Goal: Transaction & Acquisition: Purchase product/service

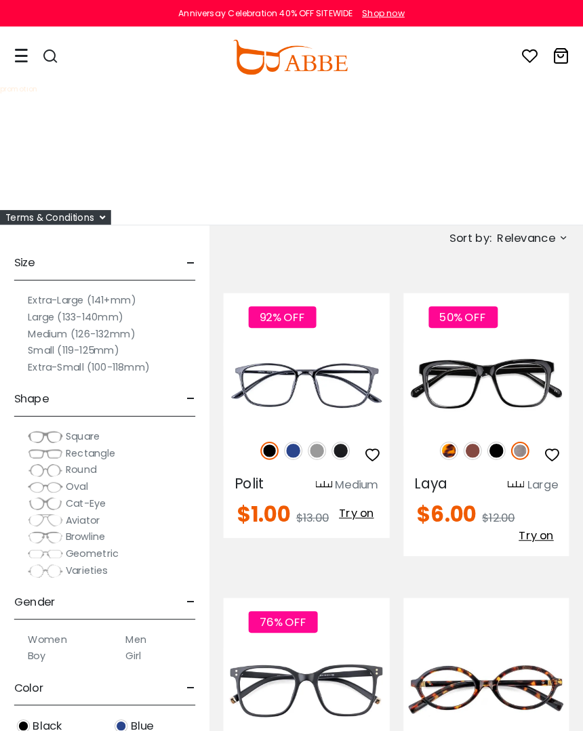
scroll to position [3, 0]
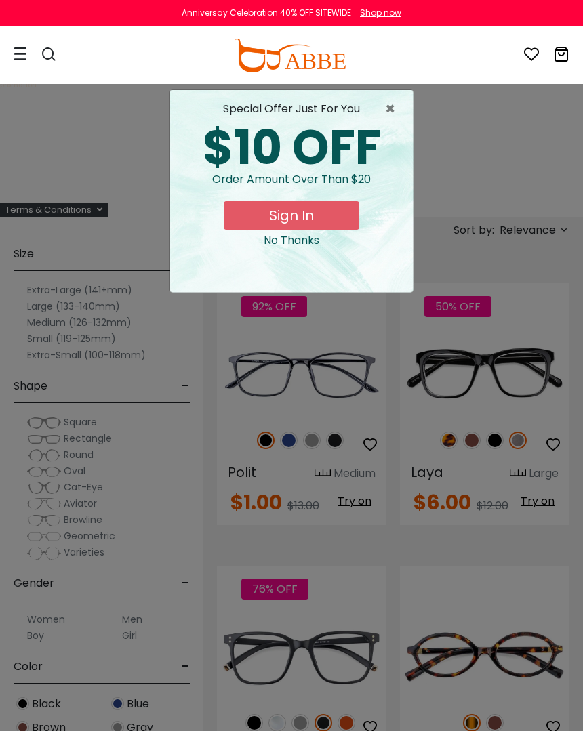
click at [386, 109] on span "×" at bounding box center [393, 109] width 17 height 16
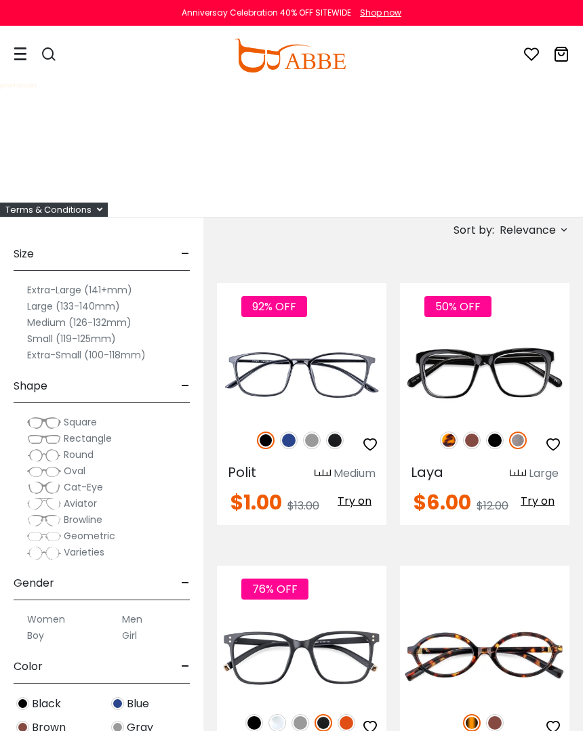
click at [41, 337] on label "Small (119-125mm)" at bounding box center [71, 339] width 89 height 16
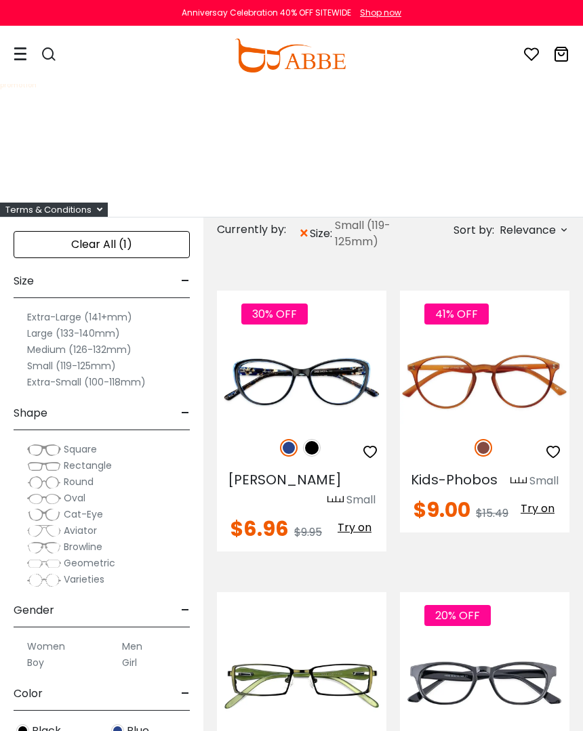
click at [70, 361] on label "Small (119-125mm)" at bounding box center [71, 366] width 89 height 16
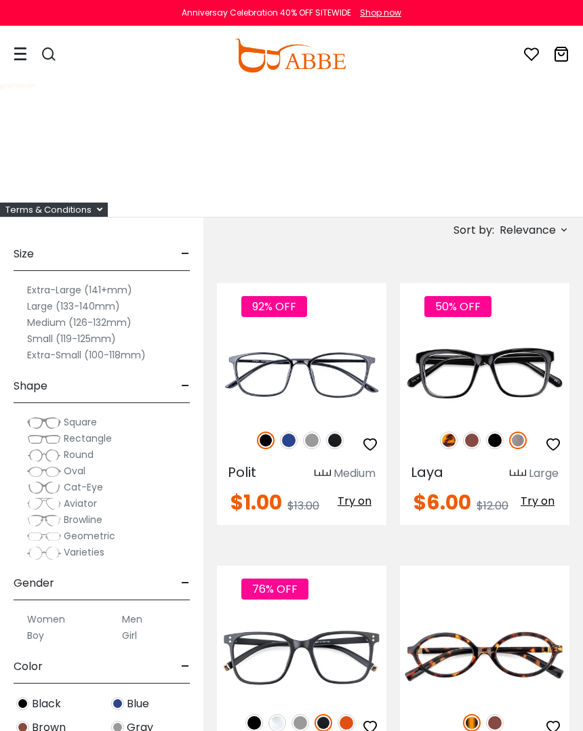
click at [92, 215] on div "Terms & Conditions" at bounding box center [54, 210] width 108 height 14
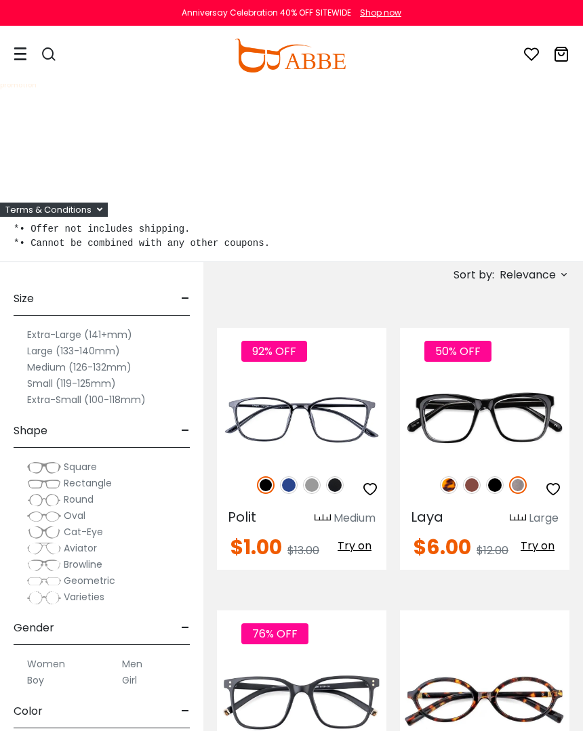
click at [66, 383] on label "Small (119-125mm)" at bounding box center [71, 383] width 89 height 16
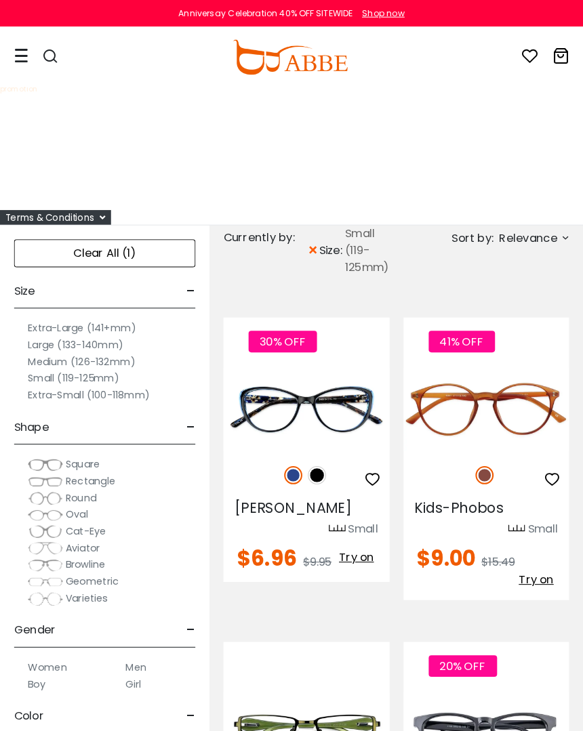
scroll to position [3, 0]
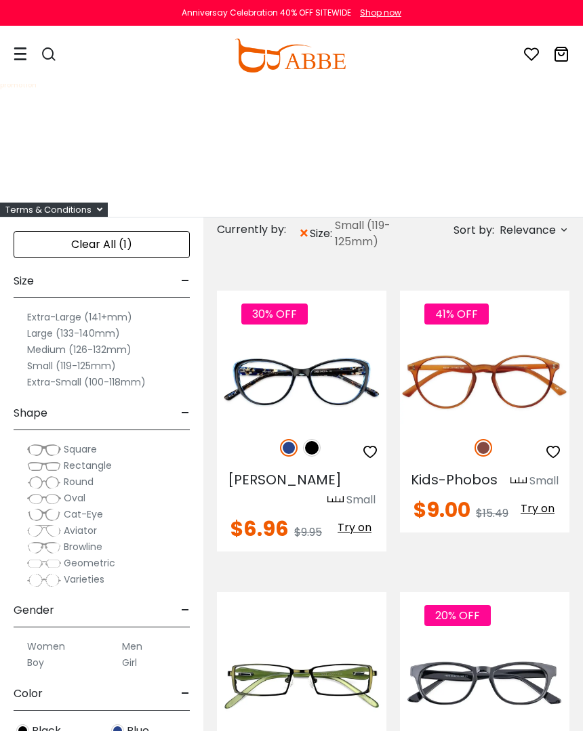
click at [51, 351] on label "Medium (126-132mm)" at bounding box center [79, 350] width 104 height 16
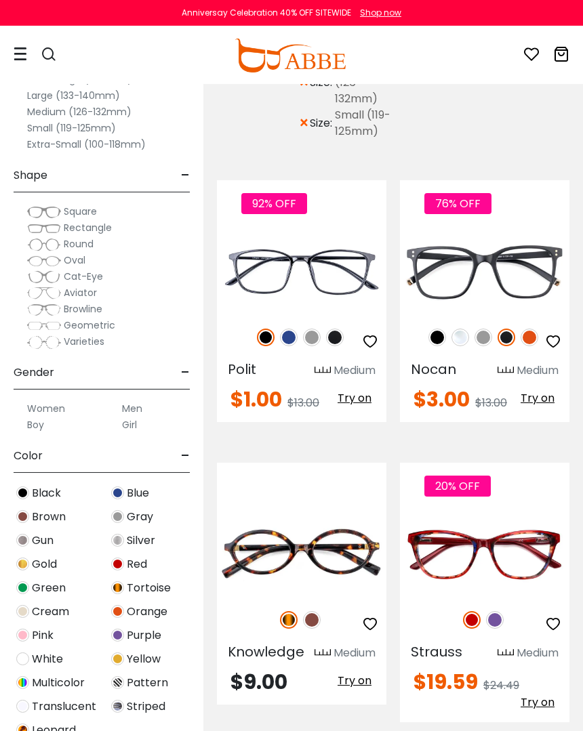
scroll to position [159, 0]
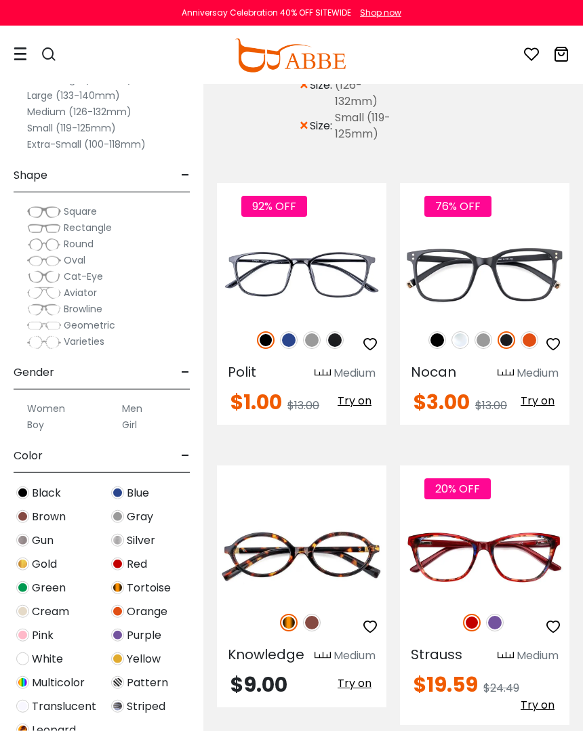
click at [463, 345] on img at bounding box center [460, 340] width 18 height 18
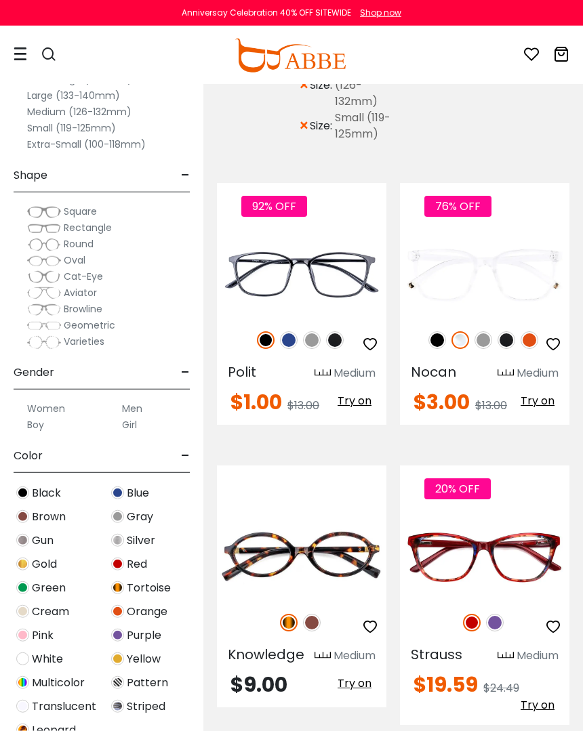
click at [441, 343] on img at bounding box center [437, 340] width 18 height 18
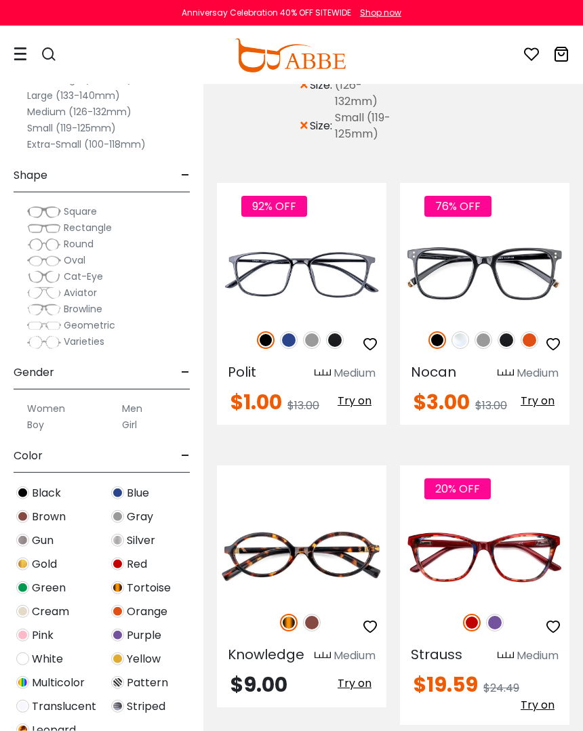
click at [0, 0] on img at bounding box center [0, 0] width 0 height 0
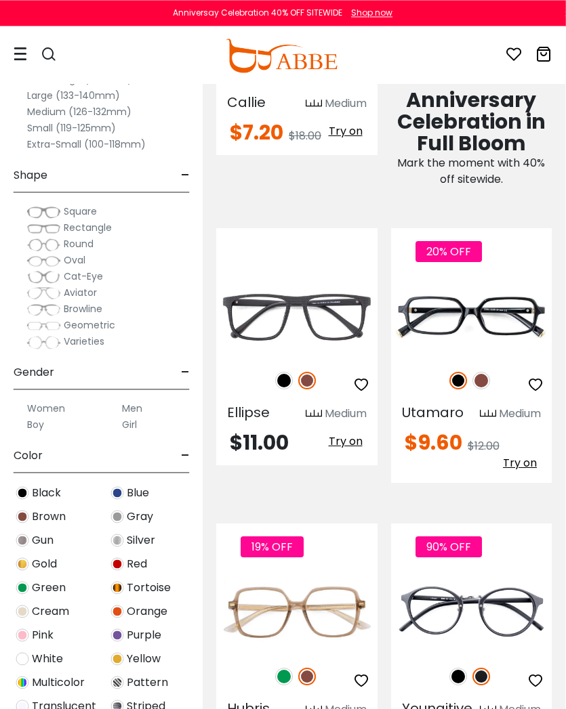
scroll to position [1016, 1]
click at [285, 390] on img at bounding box center [284, 381] width 18 height 18
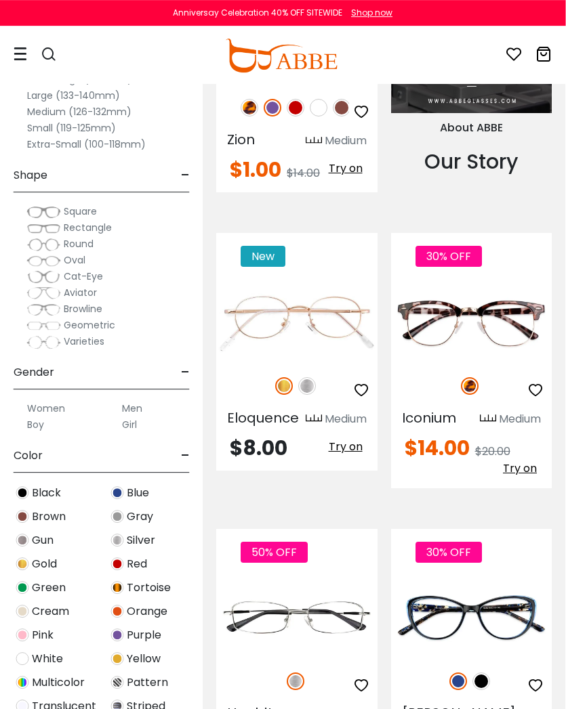
scroll to position [0, 0]
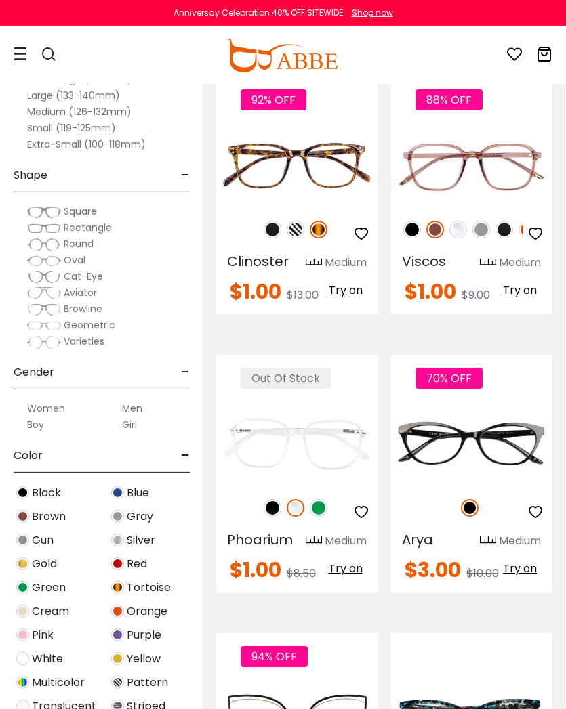
click at [297, 224] on img at bounding box center [296, 230] width 18 height 18
click at [277, 222] on img at bounding box center [273, 230] width 18 height 18
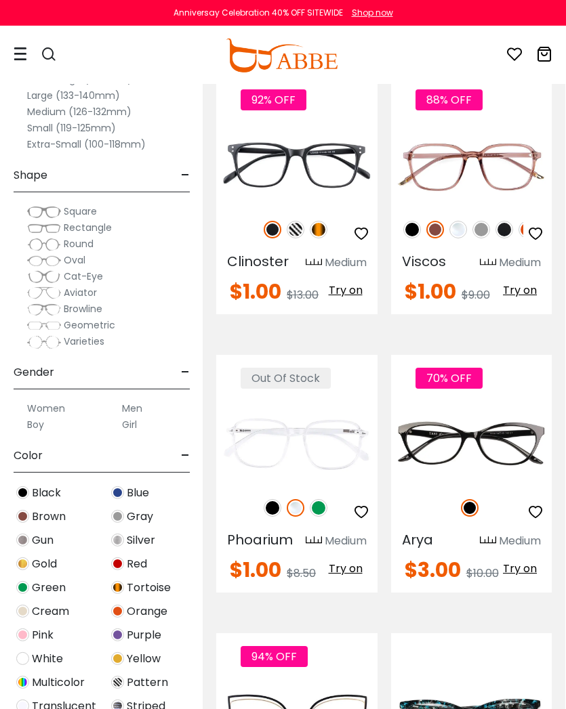
click at [0, 0] on img at bounding box center [0, 0] width 0 height 0
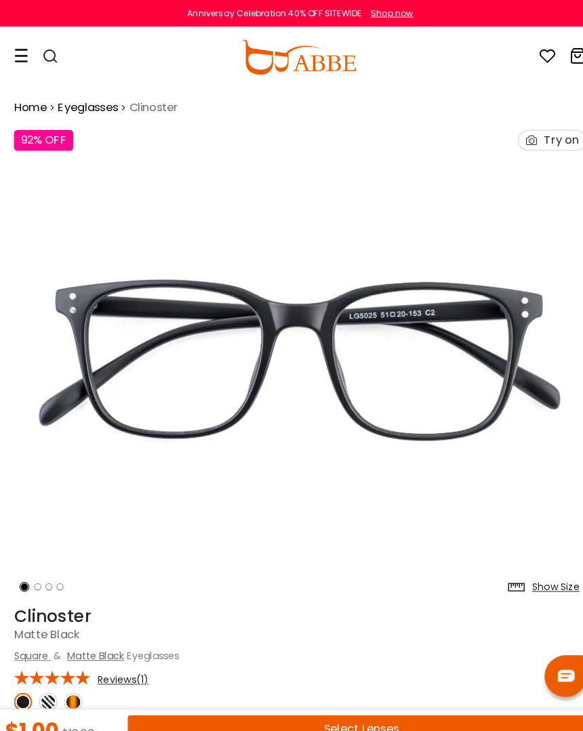
scroll to position [3, 0]
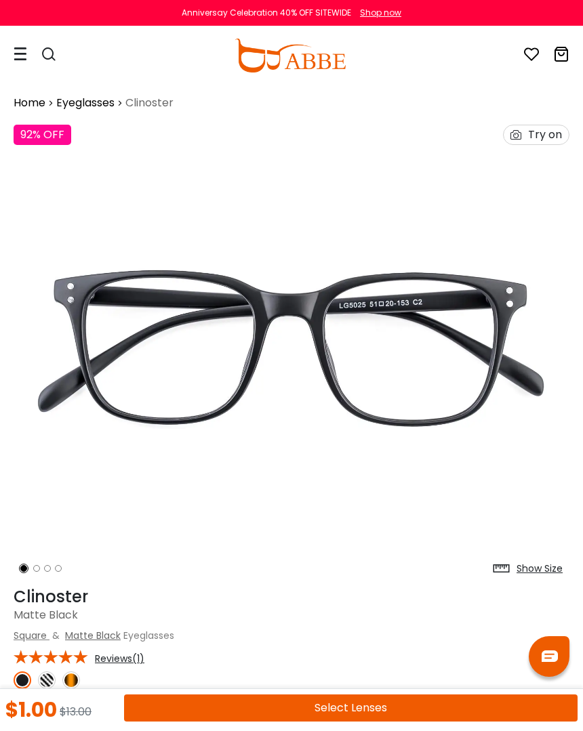
click at [45, 673] on img at bounding box center [47, 681] width 18 height 18
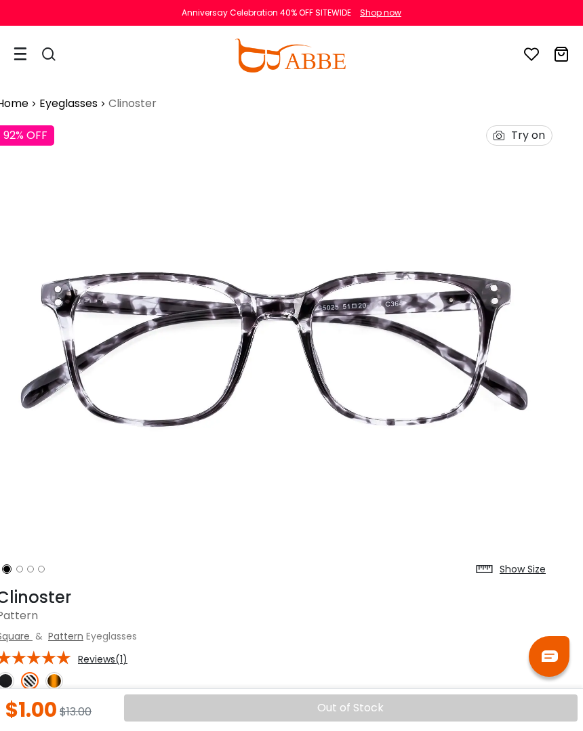
scroll to position [3, 17]
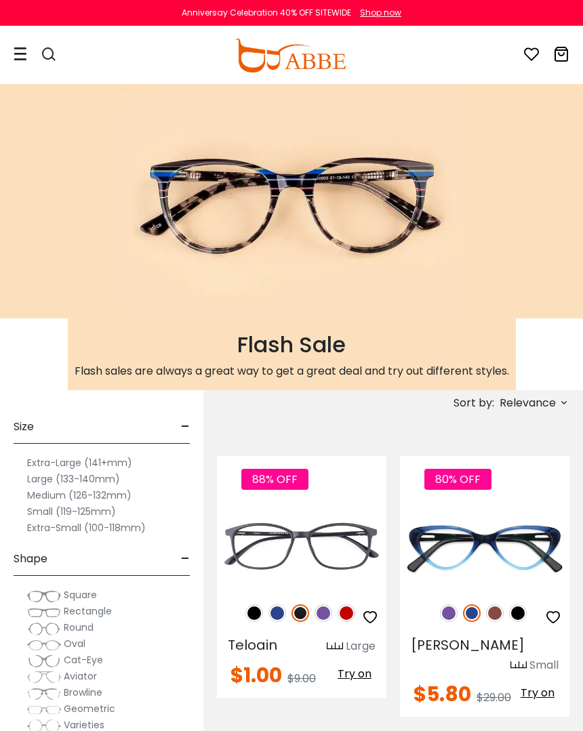
click at [543, 398] on span "Relevance" at bounding box center [527, 403] width 56 height 24
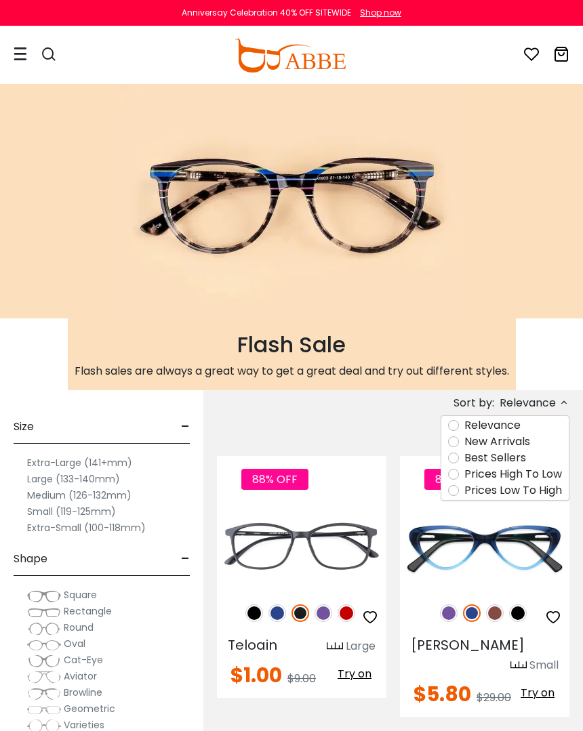
click at [548, 496] on label "Prices Low To High" at bounding box center [513, 490] width 98 height 16
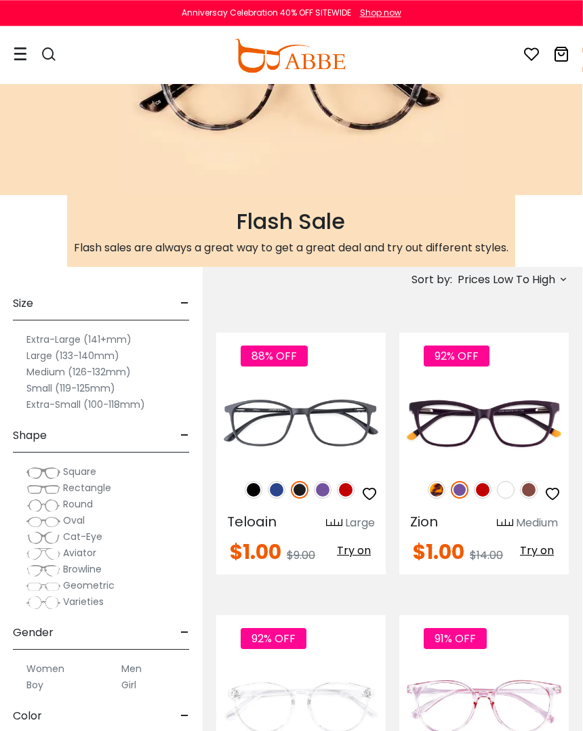
scroll to position [125, 1]
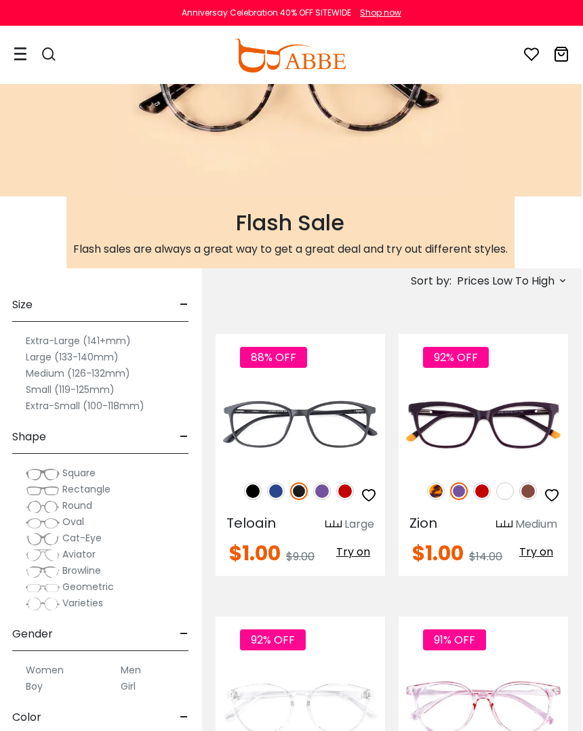
click at [300, 489] on img at bounding box center [299, 491] width 18 height 18
click at [279, 482] on img at bounding box center [276, 491] width 18 height 18
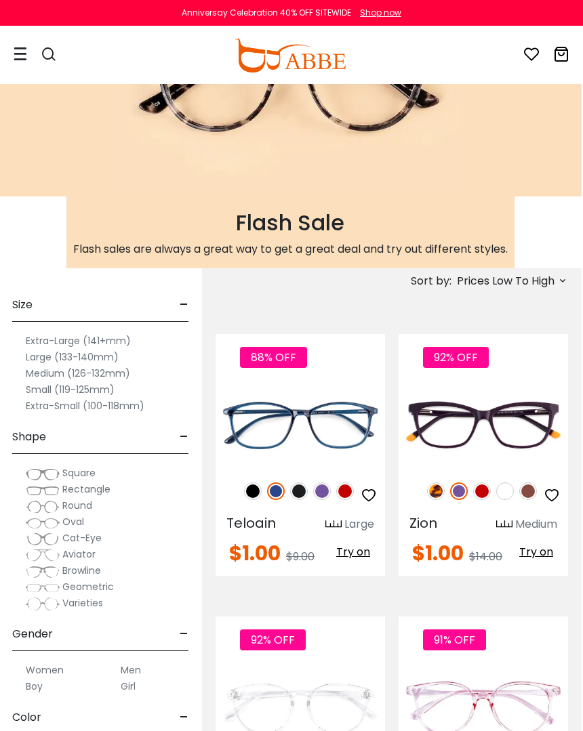
click at [361, 558] on span "Try on" at bounding box center [353, 552] width 34 height 16
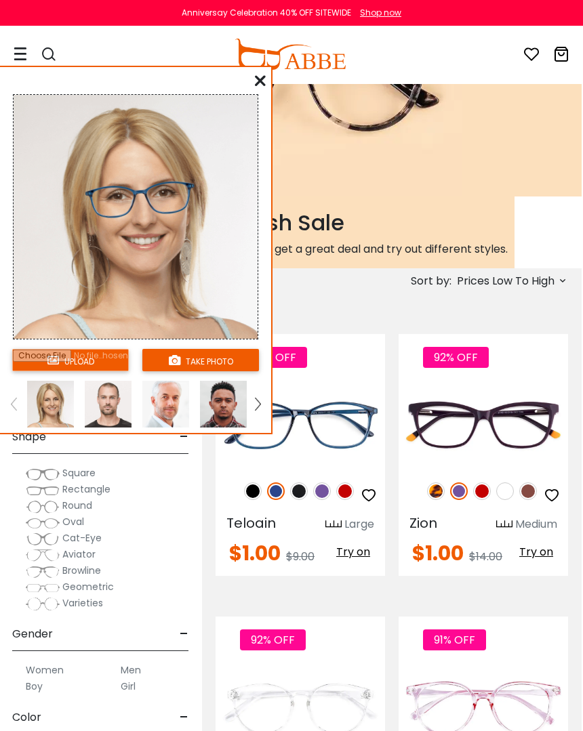
click at [258, 400] on img at bounding box center [257, 404] width 5 height 12
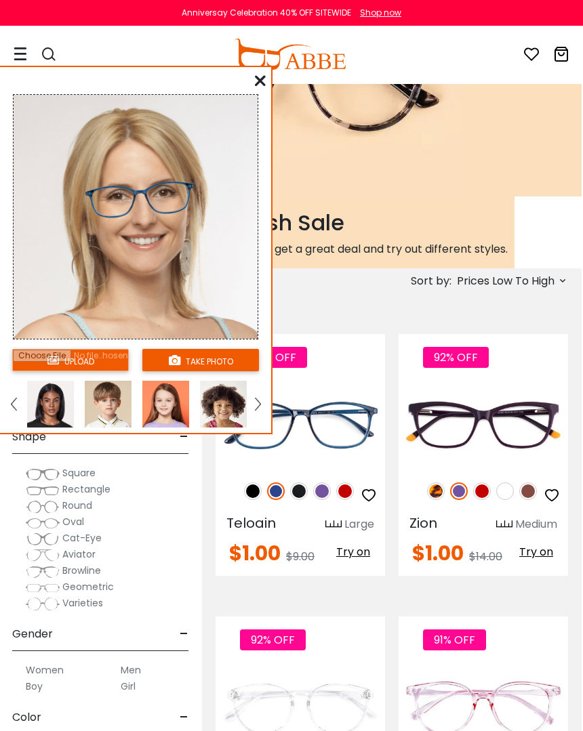
click at [65, 412] on img at bounding box center [50, 404] width 47 height 47
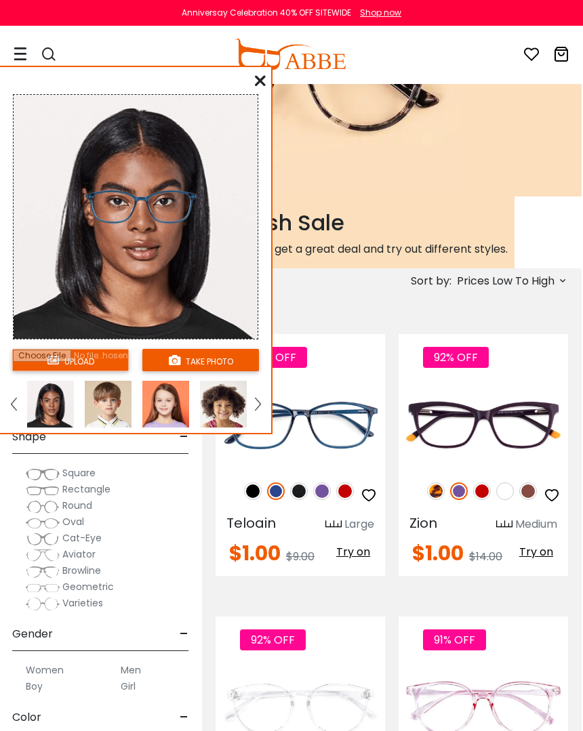
click at [258, 86] on icon at bounding box center [260, 80] width 11 height 11
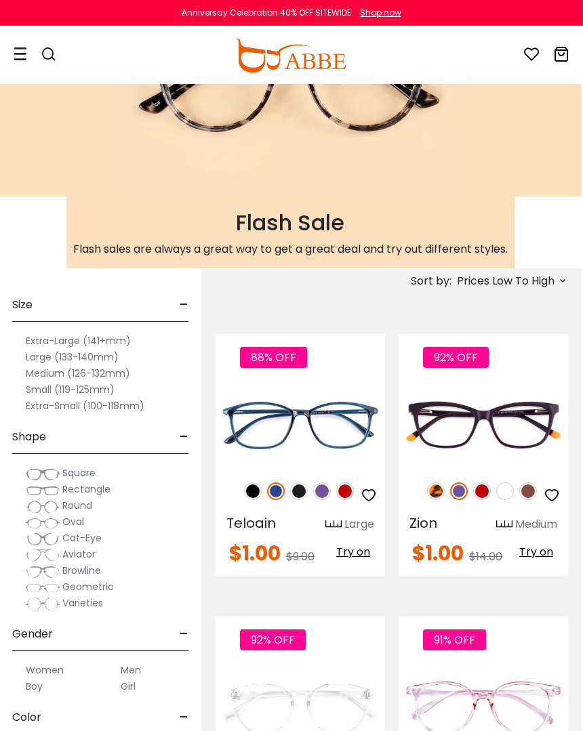
click at [0, 0] on img at bounding box center [0, 0] width 0 height 0
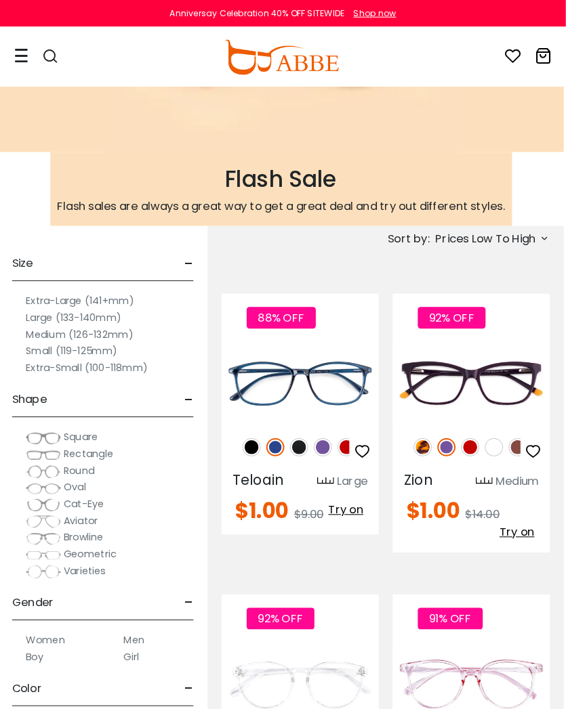
scroll to position [175, 2]
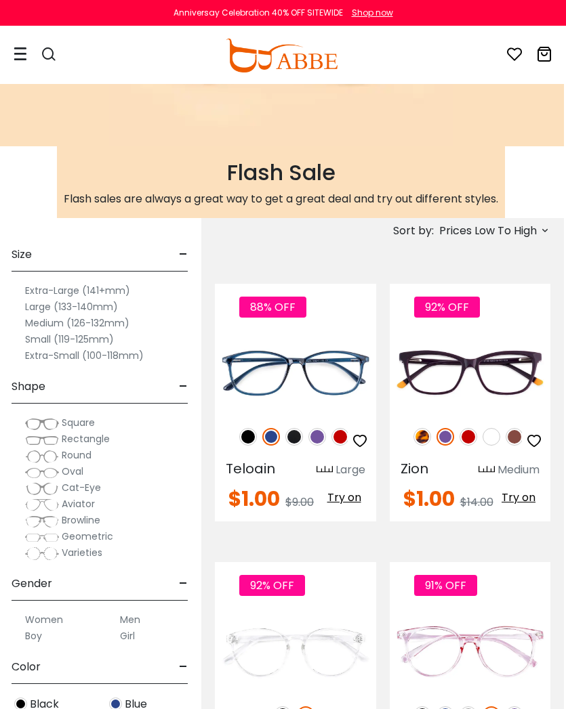
click at [429, 433] on img at bounding box center [422, 437] width 18 height 18
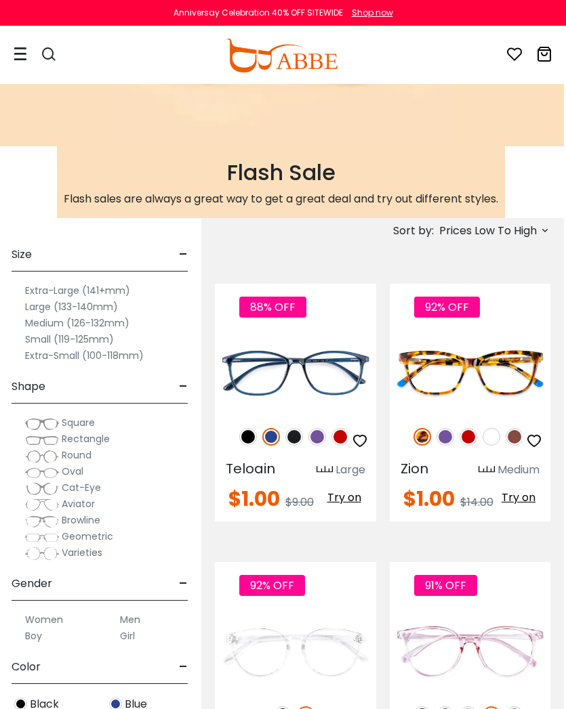
click at [471, 437] on img at bounding box center [468, 437] width 18 height 18
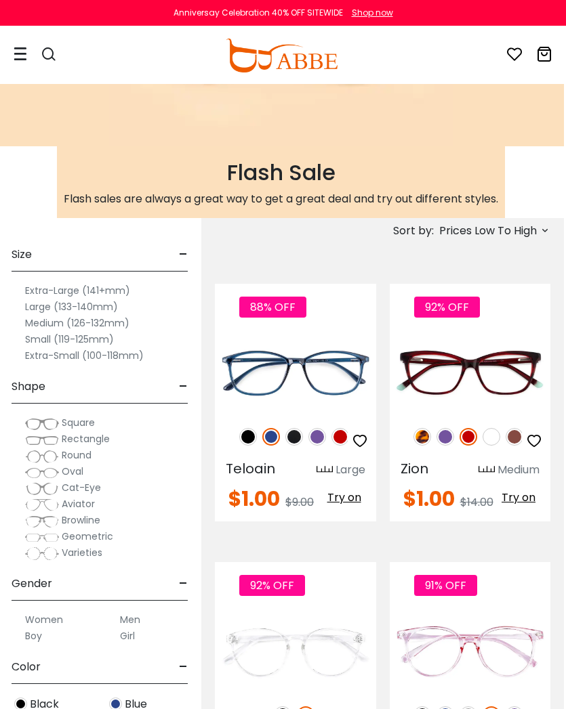
click at [445, 440] on img at bounding box center [445, 437] width 18 height 18
click at [489, 438] on img at bounding box center [491, 437] width 18 height 18
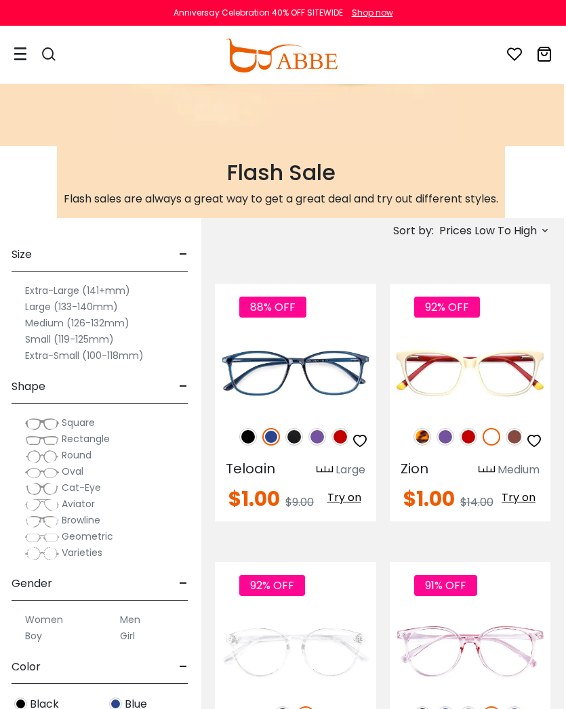
click at [516, 434] on img at bounding box center [515, 437] width 18 height 18
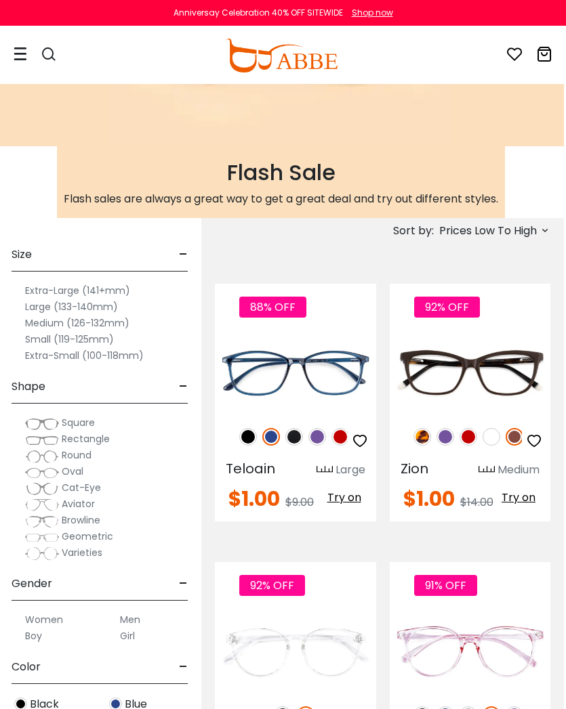
click at [445, 434] on img at bounding box center [445, 437] width 18 height 18
click at [468, 443] on img at bounding box center [468, 437] width 18 height 18
click at [0, 0] on img at bounding box center [0, 0] width 0 height 0
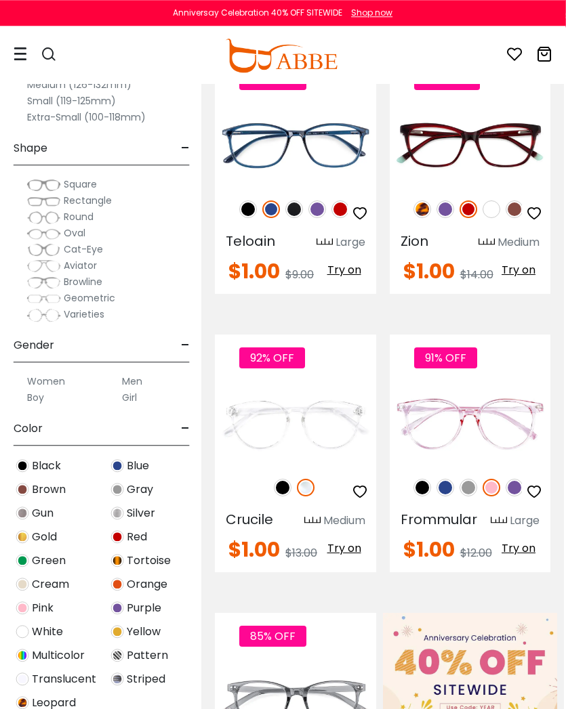
scroll to position [403, 3]
click at [283, 485] on img at bounding box center [282, 488] width 18 height 18
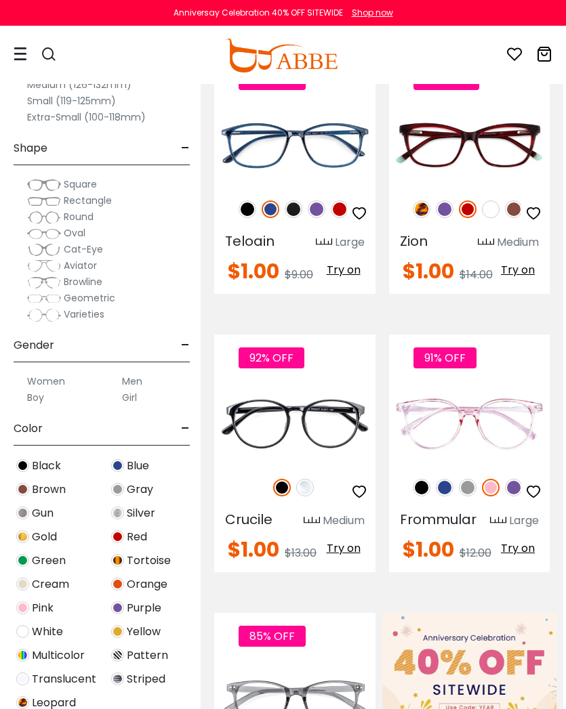
click at [0, 0] on img at bounding box center [0, 0] width 0 height 0
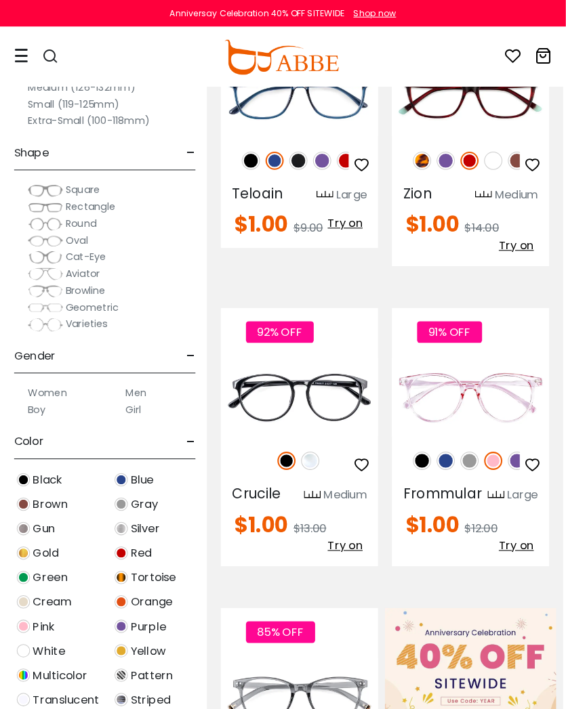
scroll to position [453, 3]
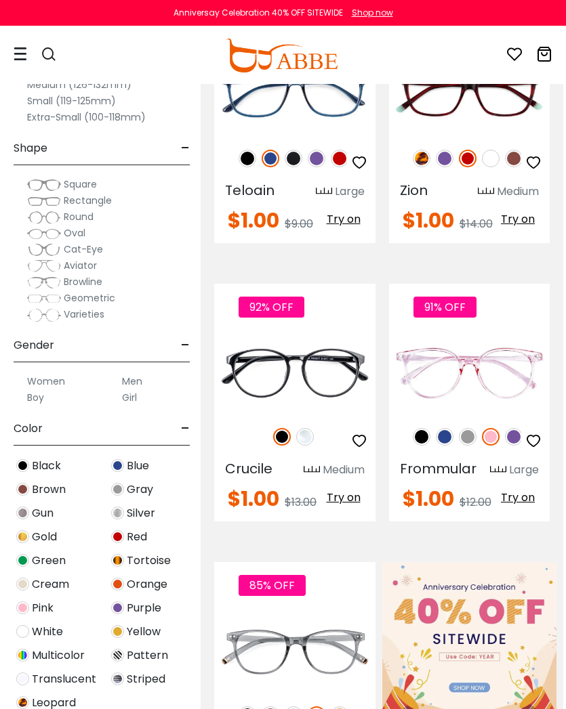
click at [447, 436] on img at bounding box center [445, 437] width 18 height 18
click at [426, 444] on img at bounding box center [422, 437] width 18 height 18
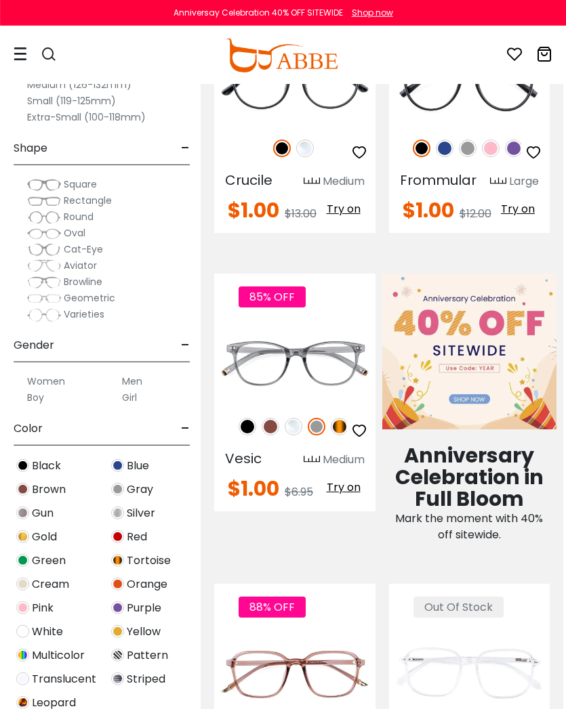
scroll to position [742, 3]
click at [333, 428] on img at bounding box center [340, 427] width 18 height 18
click at [249, 428] on img at bounding box center [248, 427] width 18 height 18
click at [0, 0] on img at bounding box center [0, 0] width 0 height 0
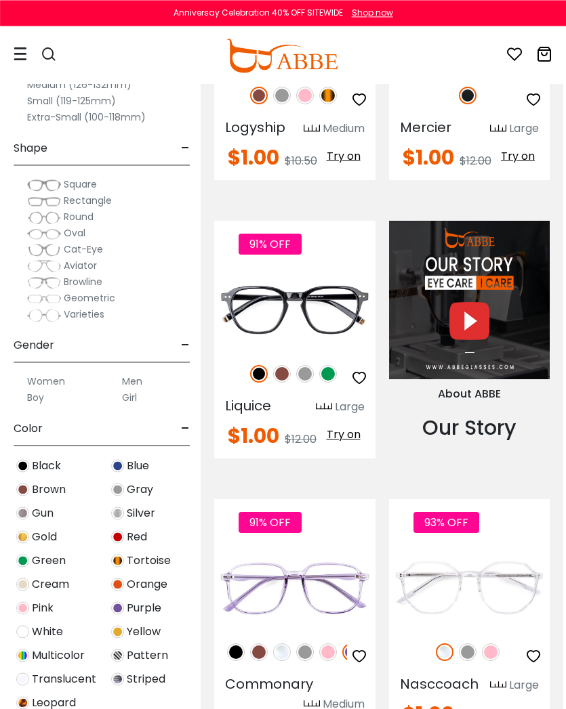
scroll to position [1662, 3]
click at [287, 376] on img at bounding box center [282, 374] width 18 height 18
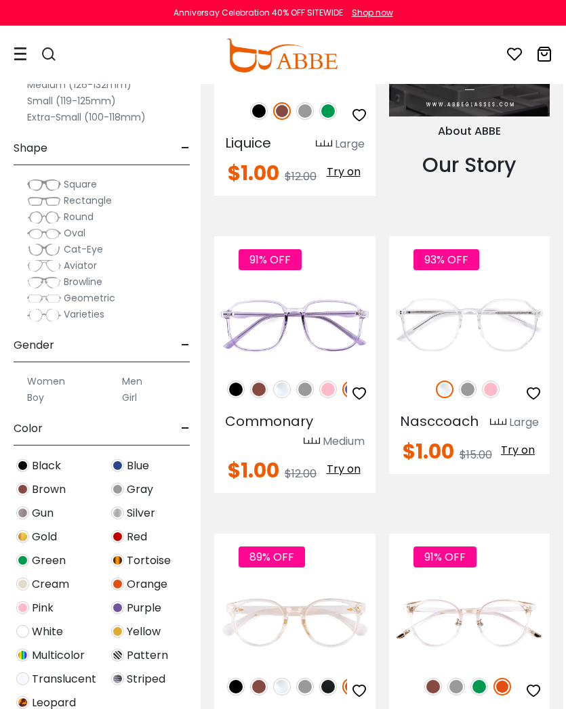
click at [261, 390] on img at bounding box center [259, 390] width 18 height 18
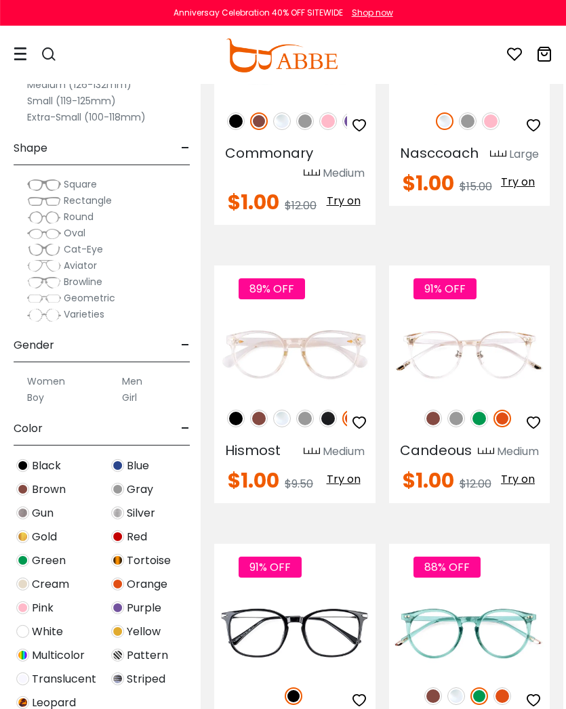
scroll to position [2193, 3]
click at [261, 417] on img at bounding box center [259, 419] width 18 height 18
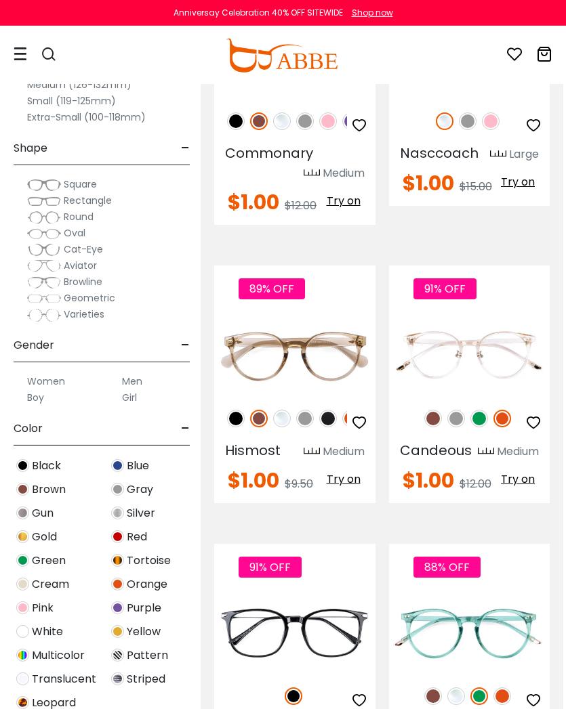
click at [300, 419] on img at bounding box center [305, 419] width 18 height 18
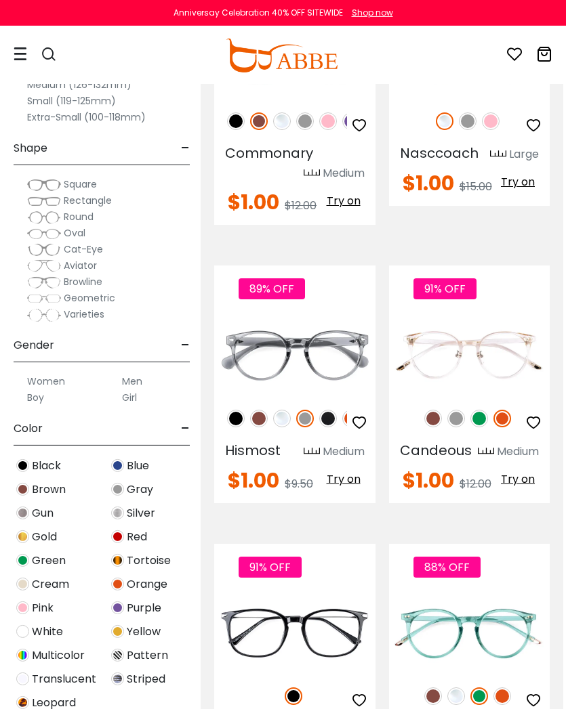
click at [478, 426] on img at bounding box center [479, 419] width 18 height 18
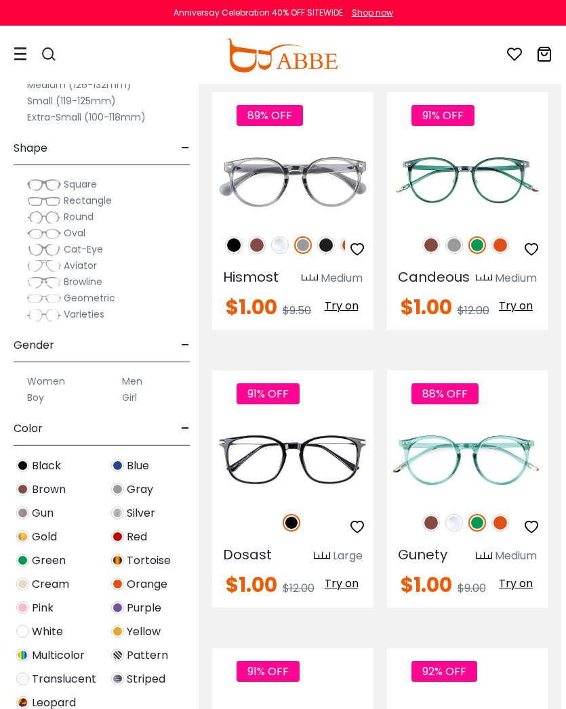
scroll to position [2367, 5]
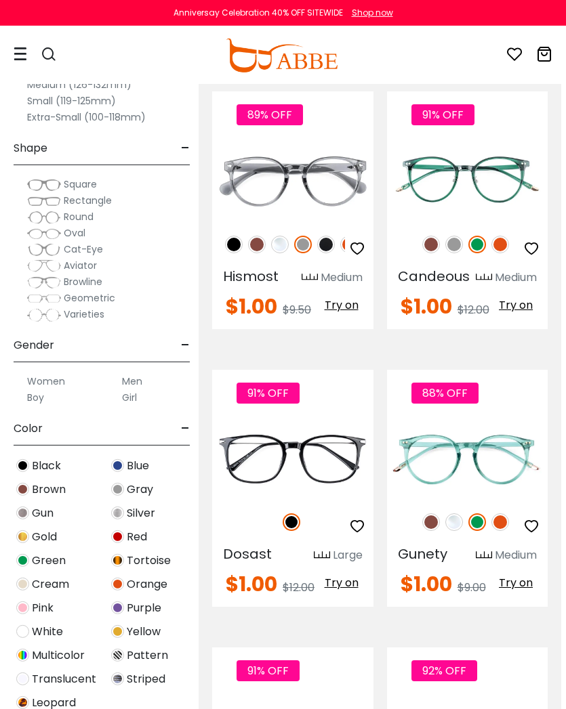
click at [496, 527] on img at bounding box center [500, 523] width 18 height 18
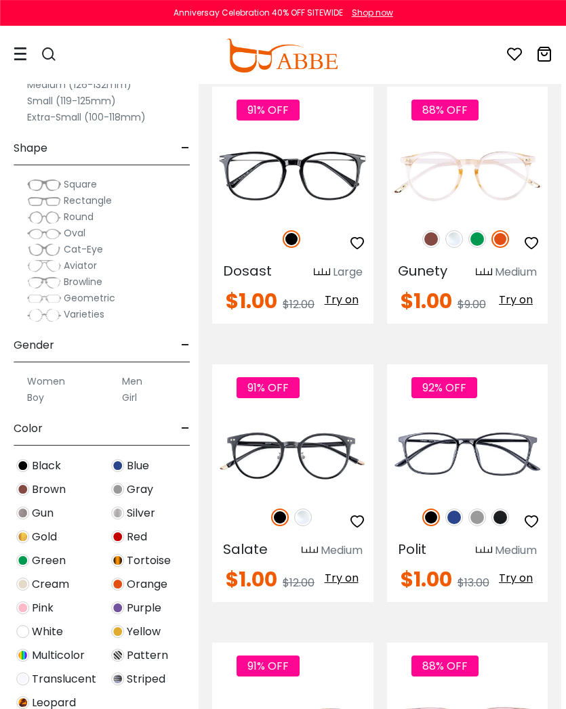
scroll to position [2650, 5]
click at [457, 522] on img at bounding box center [454, 518] width 18 height 18
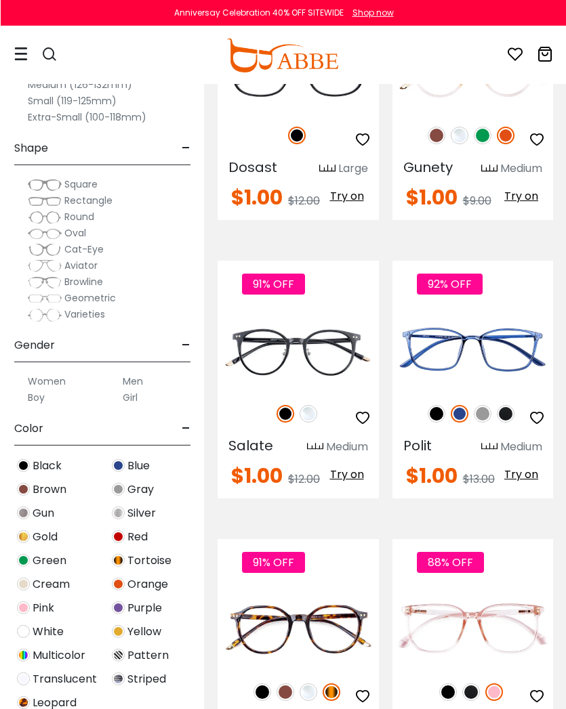
scroll to position [2754, 0]
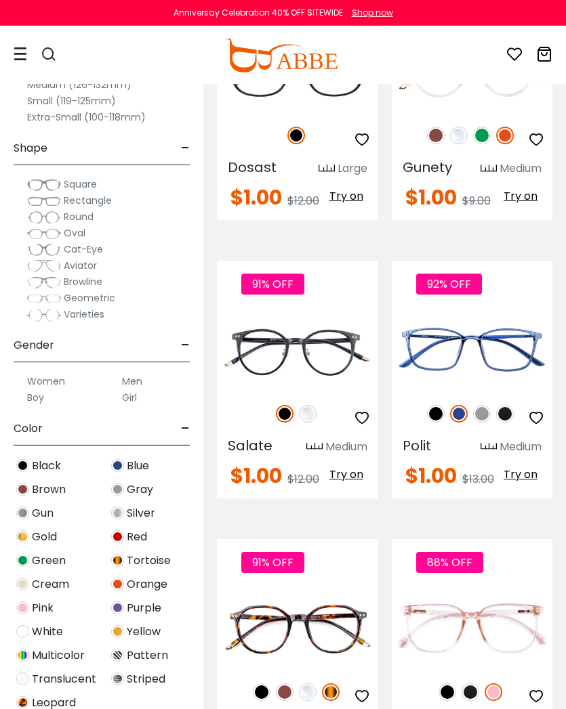
click at [0, 0] on img at bounding box center [0, 0] width 0 height 0
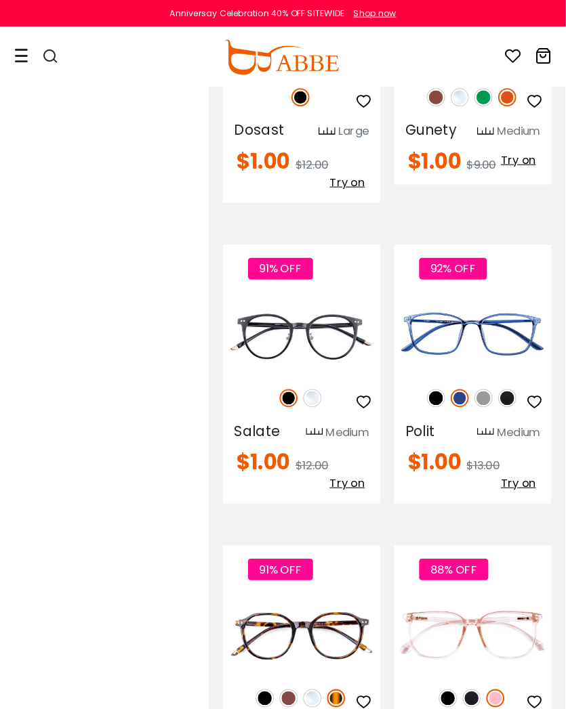
scroll to position [2898, 1]
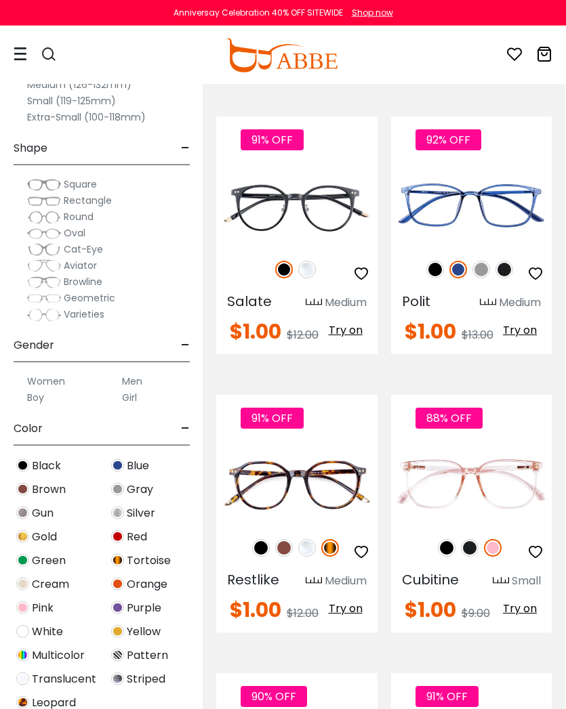
click at [539, 273] on icon "button" at bounding box center [535, 274] width 16 height 16
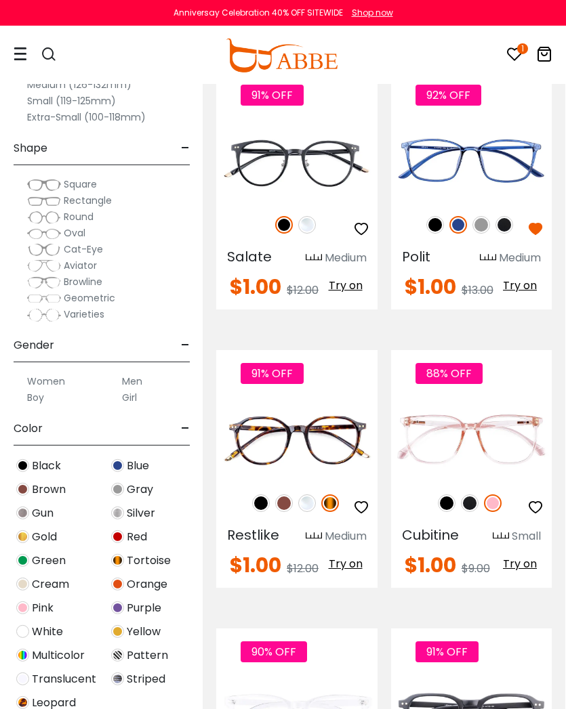
scroll to position [2947, 1]
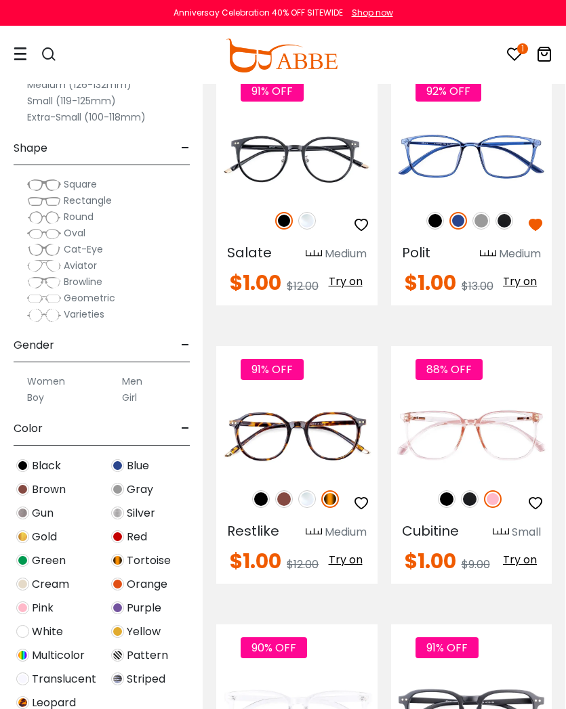
click at [0, 0] on img at bounding box center [0, 0] width 0 height 0
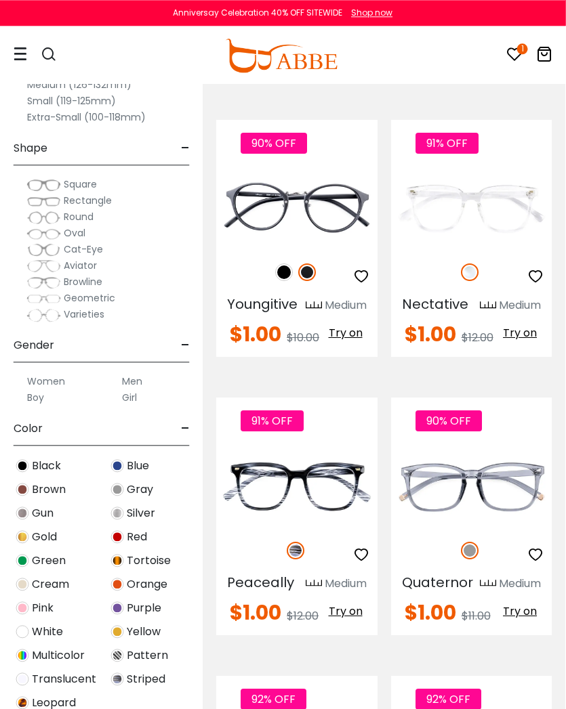
scroll to position [3730, 1]
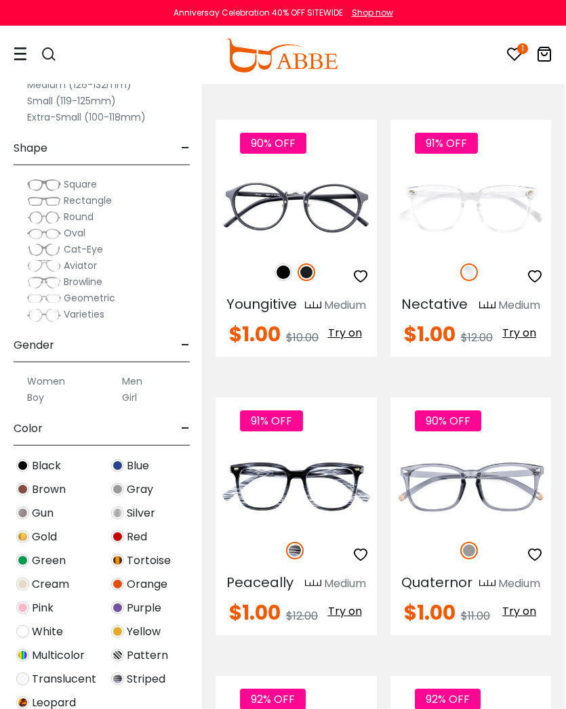
click at [0, 0] on img at bounding box center [0, 0] width 0 height 0
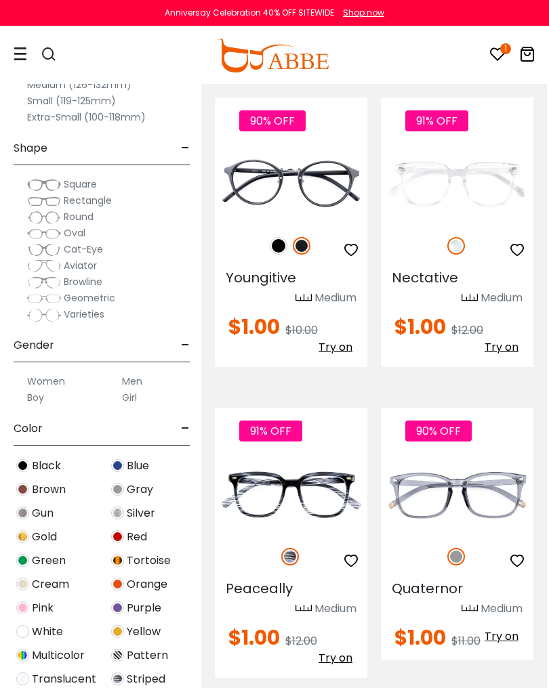
click at [355, 556] on icon "button" at bounding box center [351, 561] width 16 height 16
click at [0, 0] on img at bounding box center [0, 0] width 0 height 0
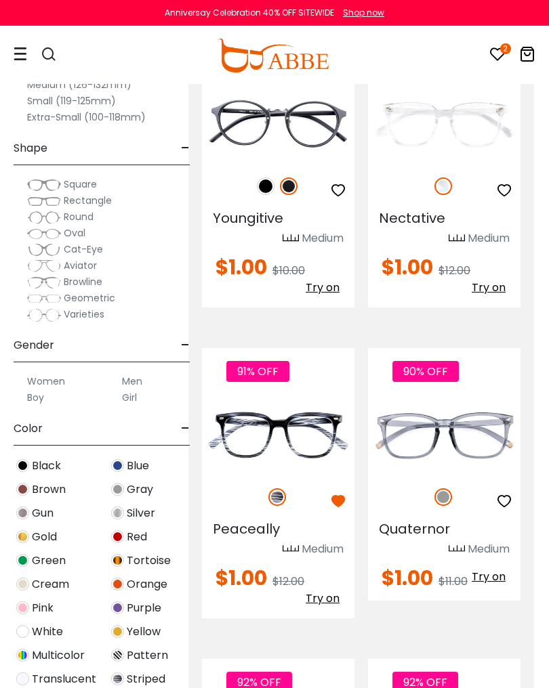
scroll to position [3972, 17]
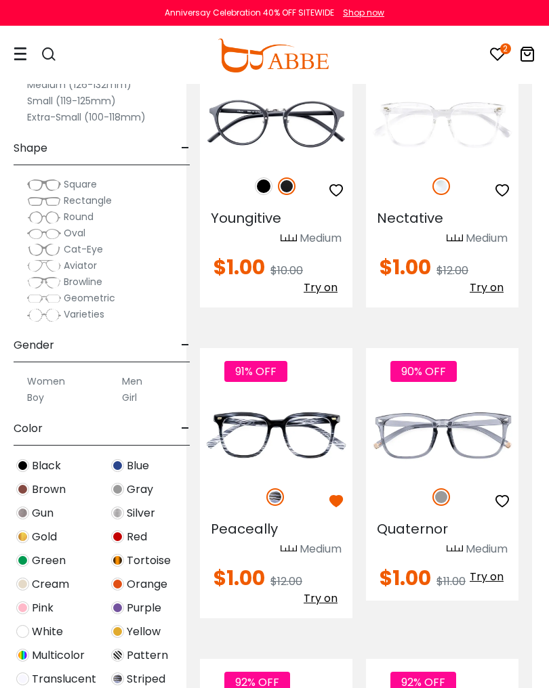
click at [502, 508] on icon "button" at bounding box center [502, 501] width 16 height 16
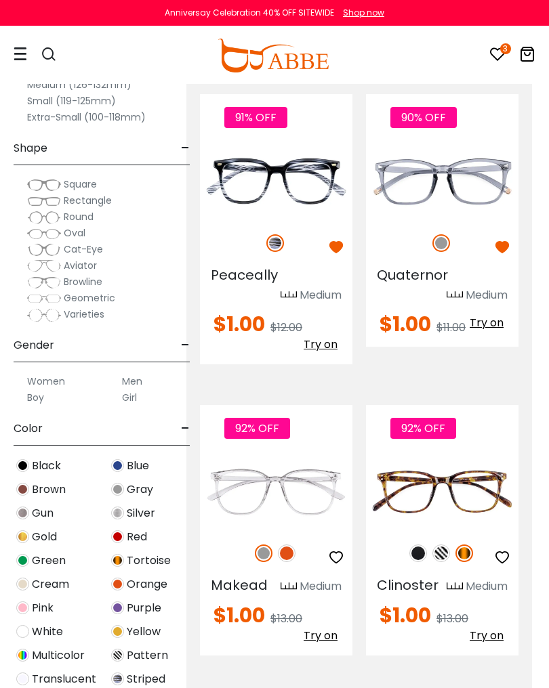
scroll to position [4227, 17]
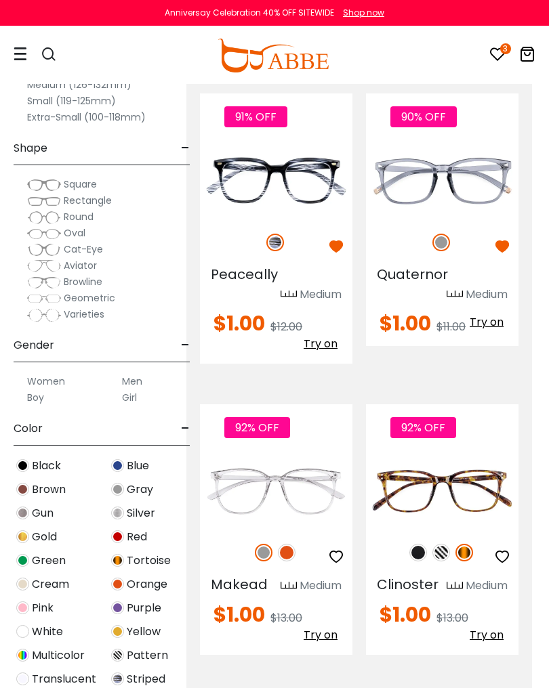
click at [452, 590] on img at bounding box center [455, 586] width 16 height 10
click at [493, 586] on div "Medium" at bounding box center [487, 586] width 42 height 16
click at [0, 0] on img at bounding box center [0, 0] width 0 height 0
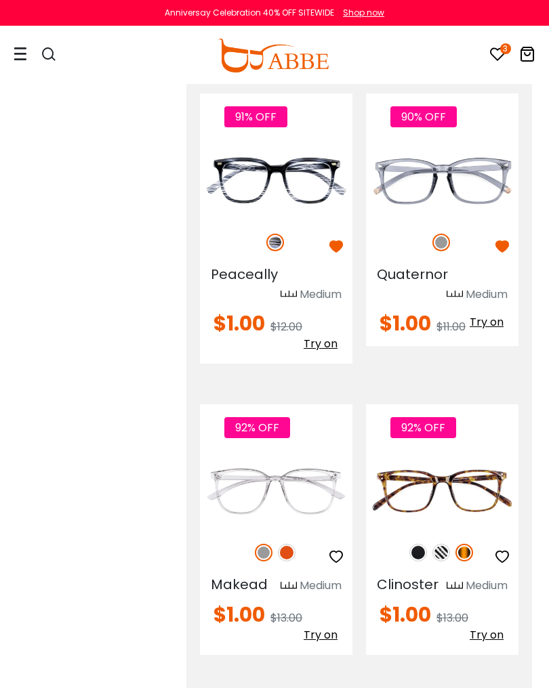
scroll to position [4244, 17]
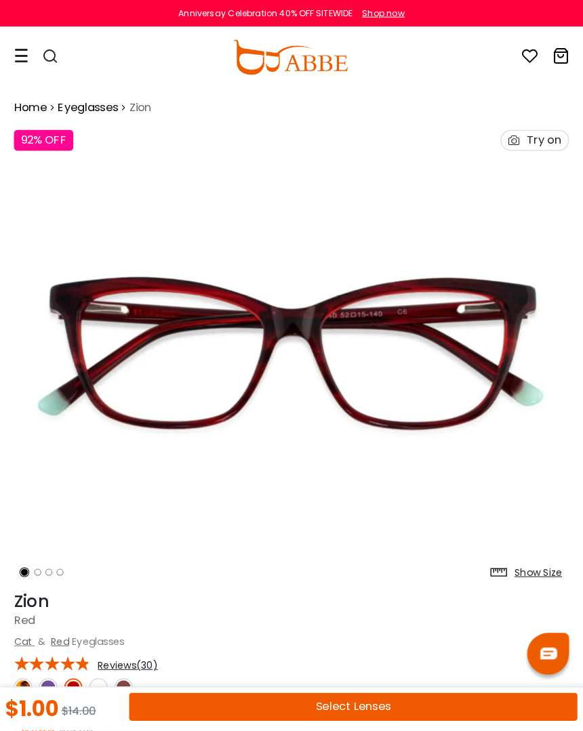
scroll to position [3, 0]
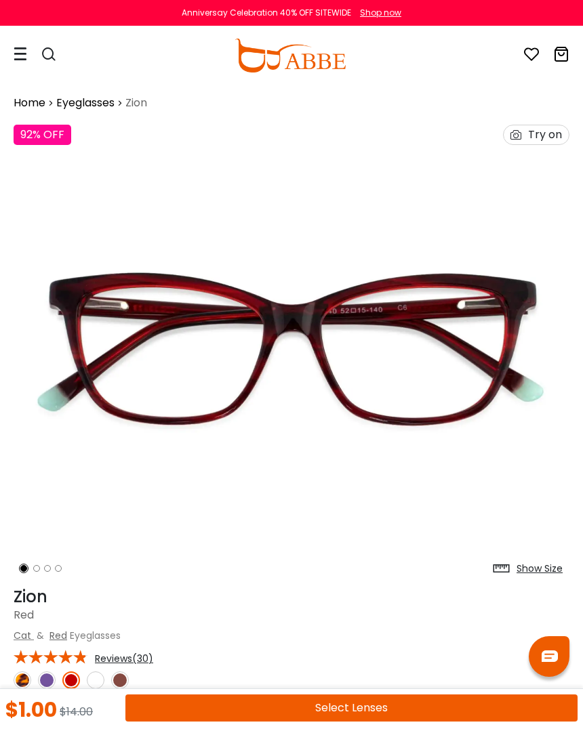
click at [550, 146] on div "92% OFF Try on" at bounding box center [291, 135] width 569 height 34
click at [550, 130] on div "Try on" at bounding box center [545, 134] width 34 height 19
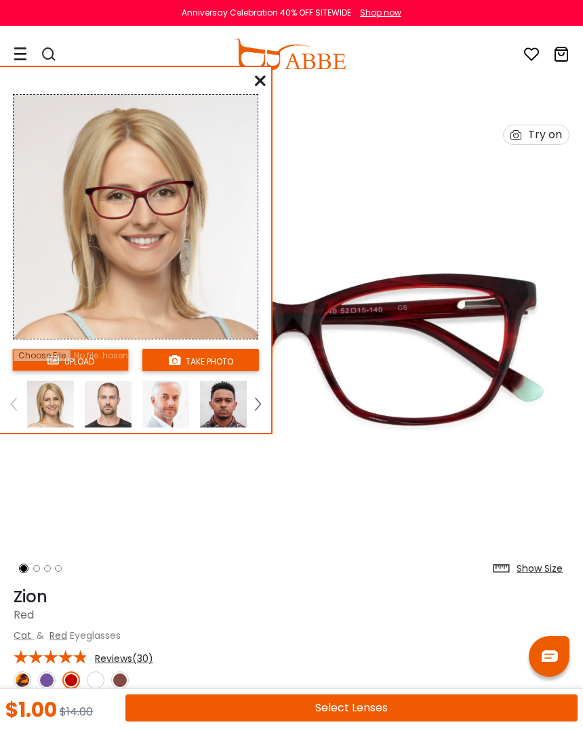
click at [176, 405] on img at bounding box center [165, 404] width 47 height 47
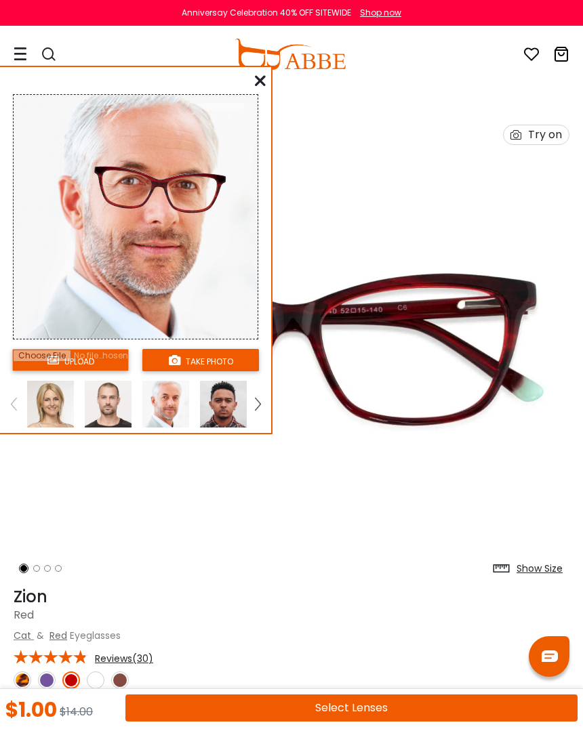
click at [257, 403] on img at bounding box center [257, 404] width 5 height 12
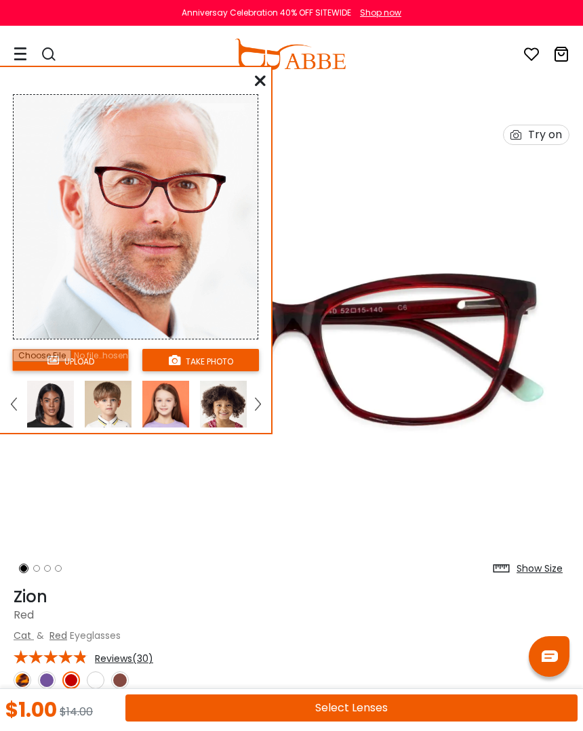
click at [56, 398] on img at bounding box center [50, 404] width 47 height 47
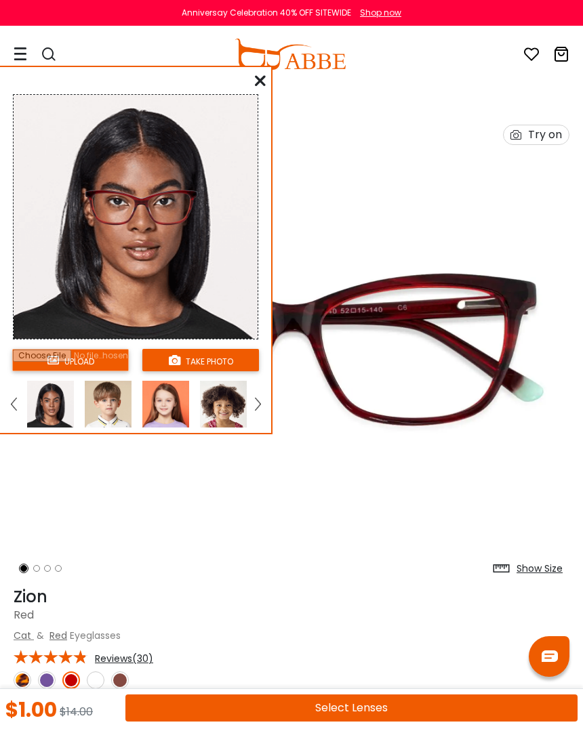
click at [262, 79] on icon at bounding box center [260, 80] width 11 height 11
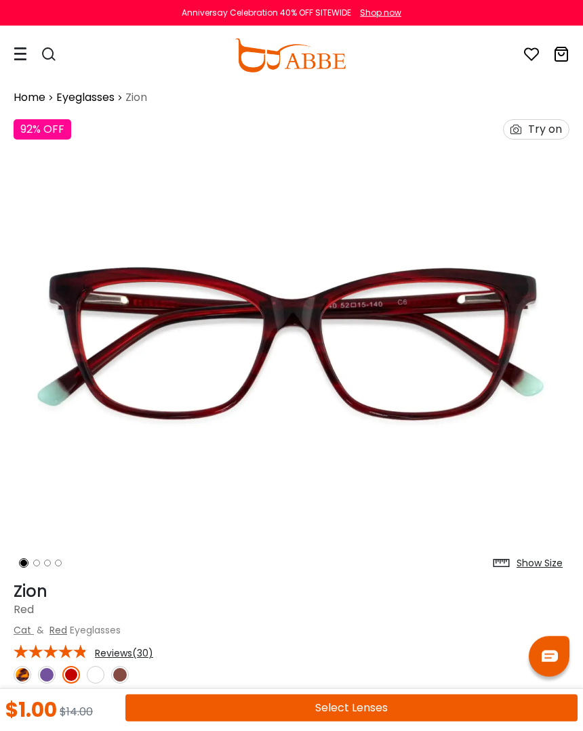
scroll to position [0, 0]
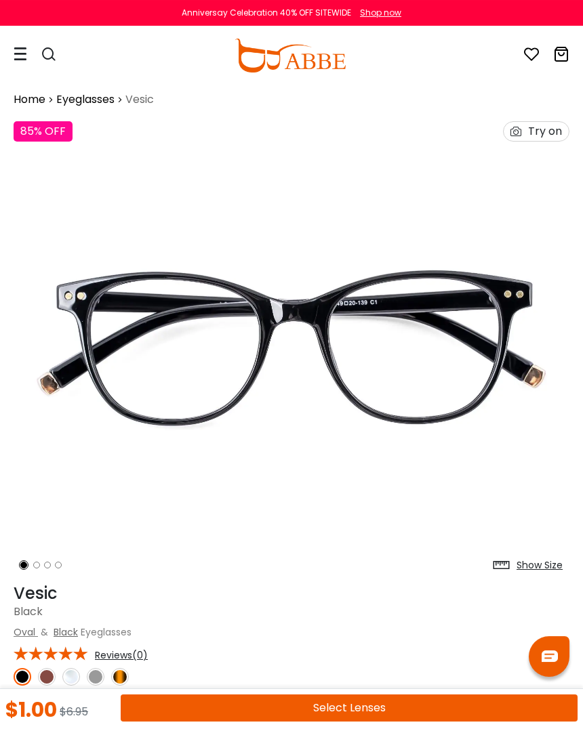
scroll to position [2, 0]
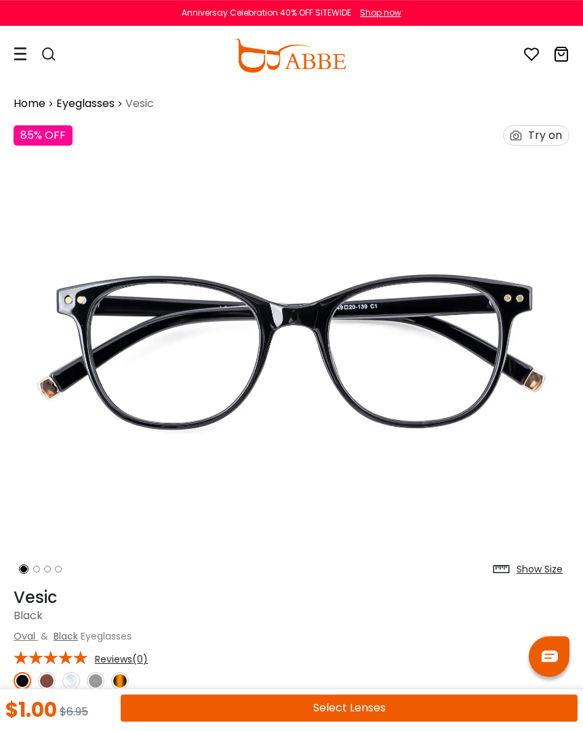
click at [543, 135] on div "Try on" at bounding box center [545, 135] width 34 height 19
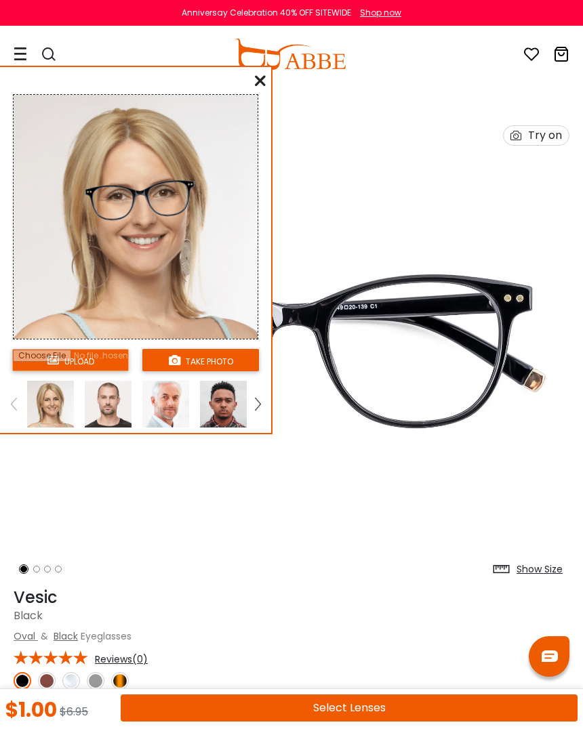
click at [256, 410] on img at bounding box center [257, 404] width 5 height 12
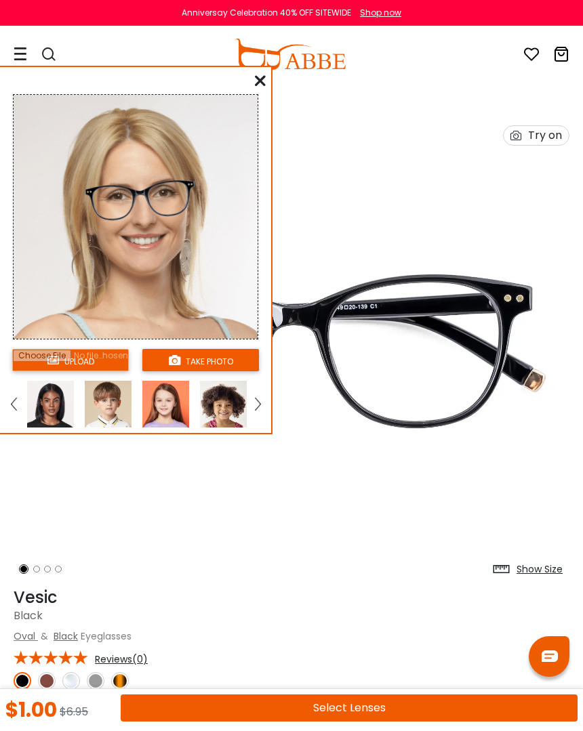
click at [64, 409] on img at bounding box center [50, 404] width 47 height 47
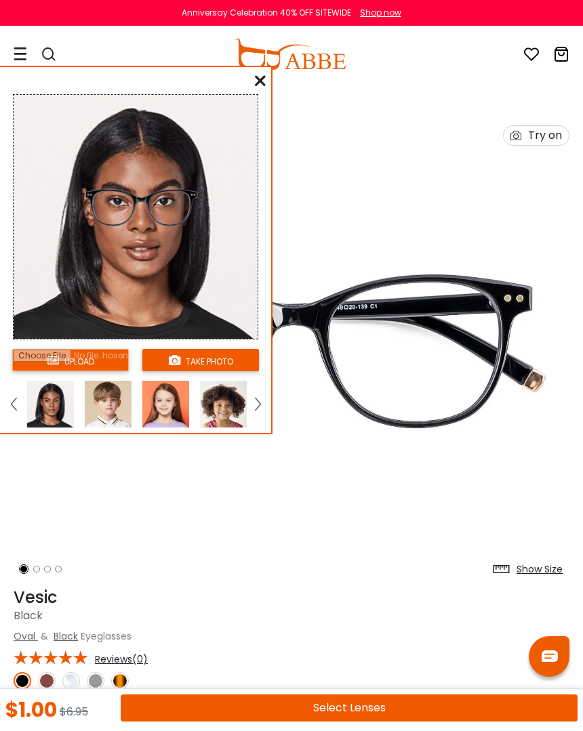
click at [266, 81] on div "upload take photo" at bounding box center [135, 253] width 271 height 360
click at [255, 88] on div at bounding box center [260, 81] width 11 height 17
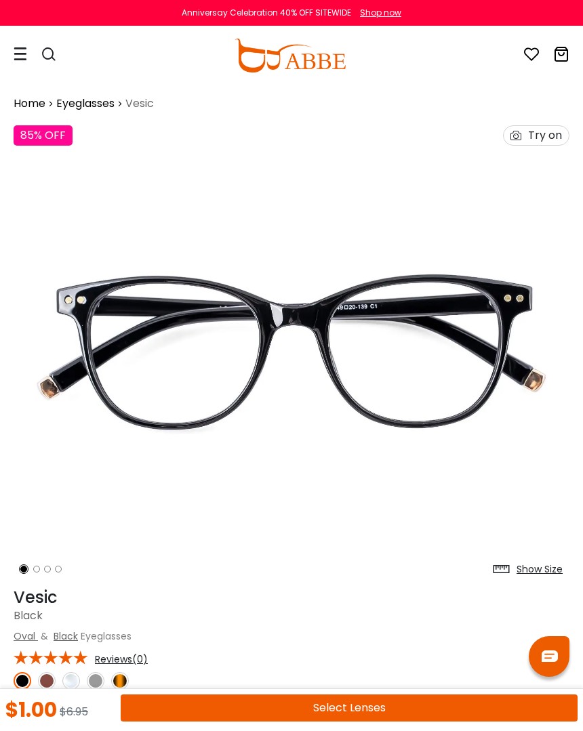
scroll to position [0, 0]
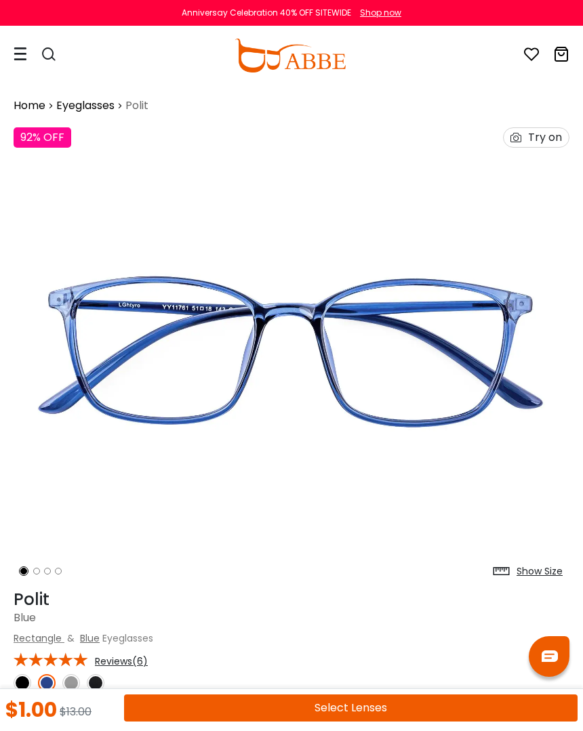
click at [66, 2] on div "Anniversay Celebration 40% OFF SITEWIDE Shop now" at bounding box center [291, 13] width 583 height 26
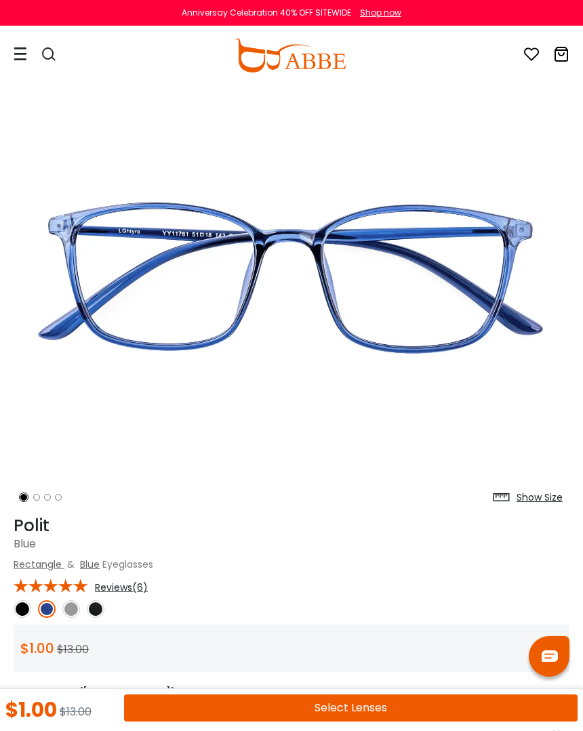
scroll to position [72, 0]
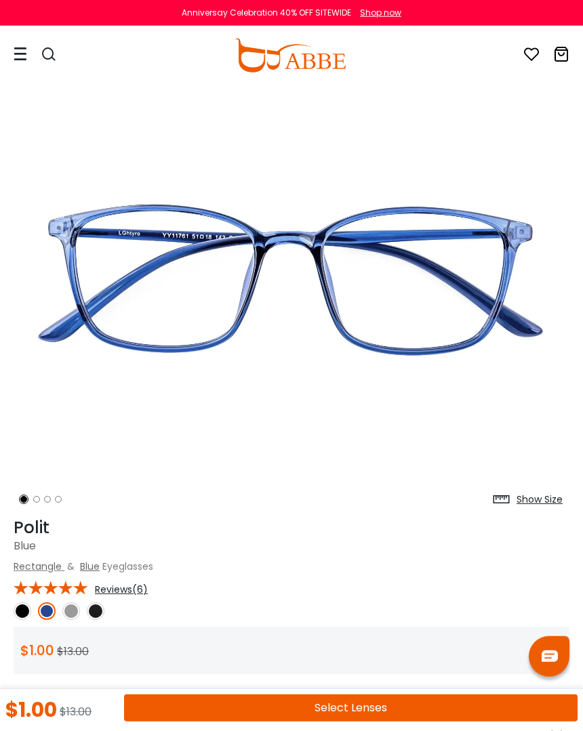
click at [97, 613] on img at bounding box center [96, 611] width 18 height 18
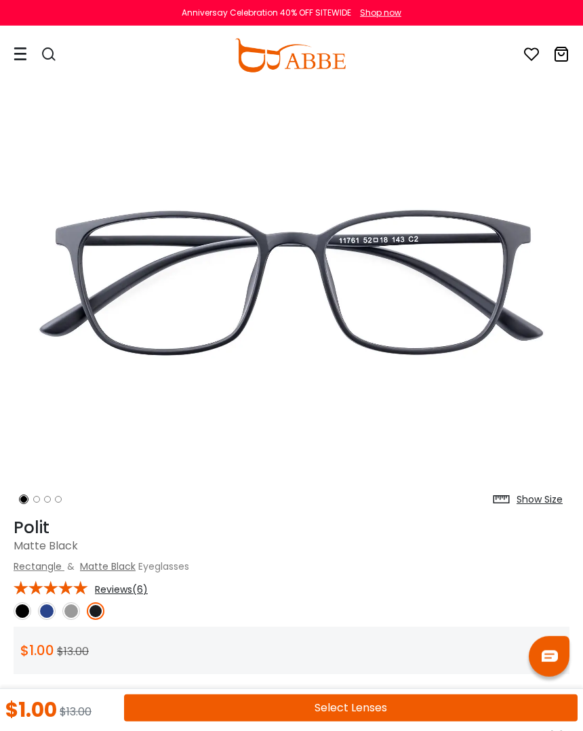
click at [77, 604] on img at bounding box center [71, 611] width 18 height 18
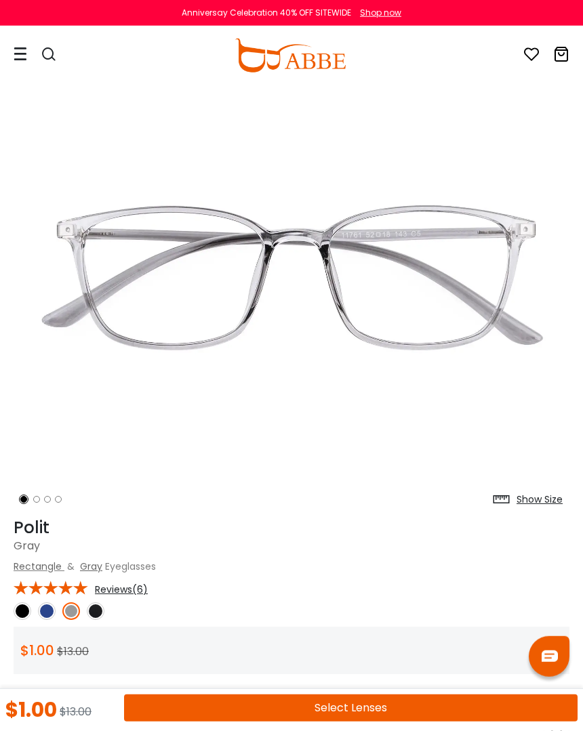
click at [28, 603] on img at bounding box center [23, 611] width 18 height 18
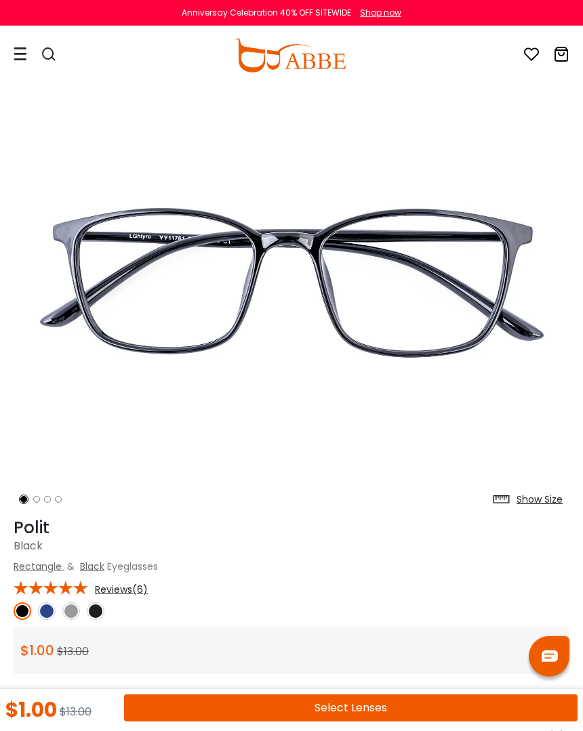
scroll to position [0, 0]
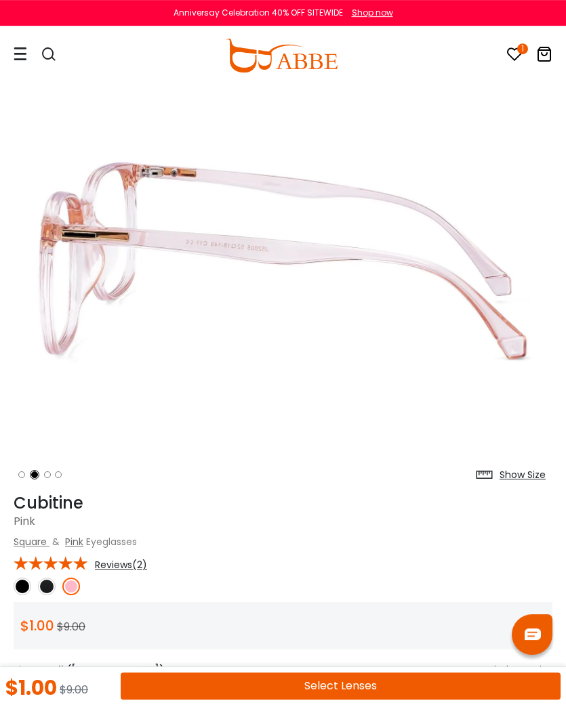
scroll to position [81, 0]
click at [54, 581] on link at bounding box center [47, 588] width 18 height 18
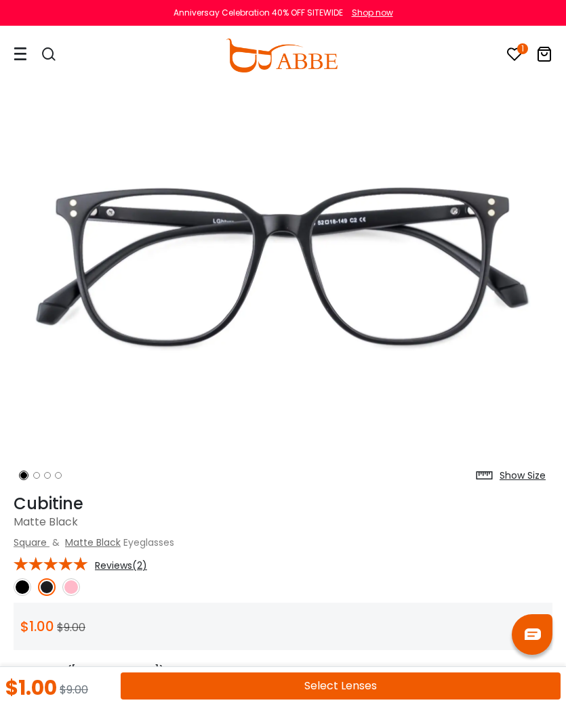
click at [24, 588] on img at bounding box center [23, 588] width 18 height 18
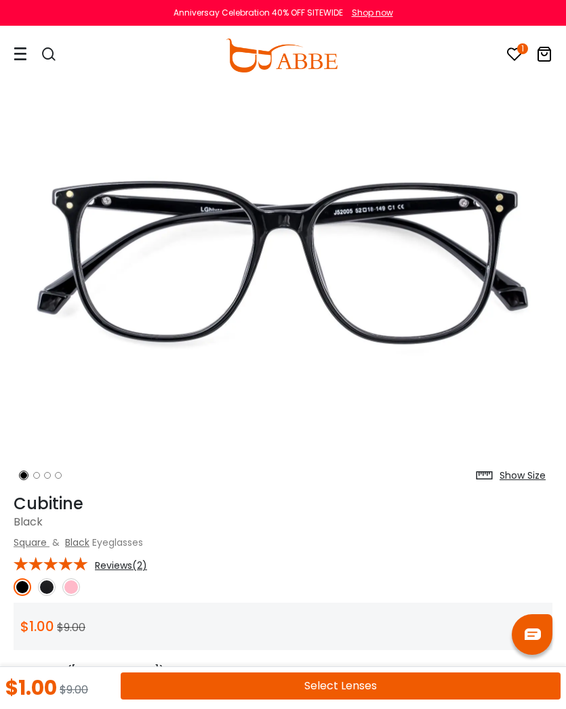
scroll to position [0, 0]
